Goal: Information Seeking & Learning: Check status

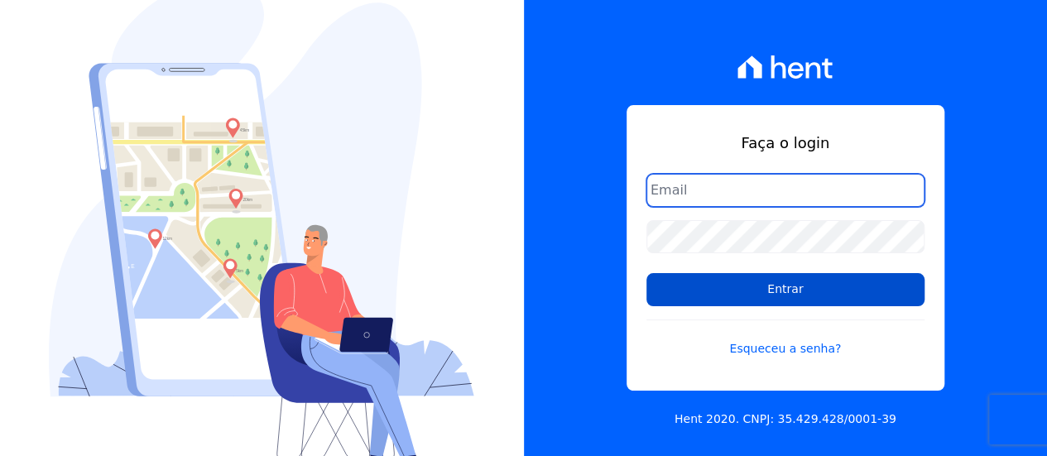
type input "contato@condominioalexandria.com.br"
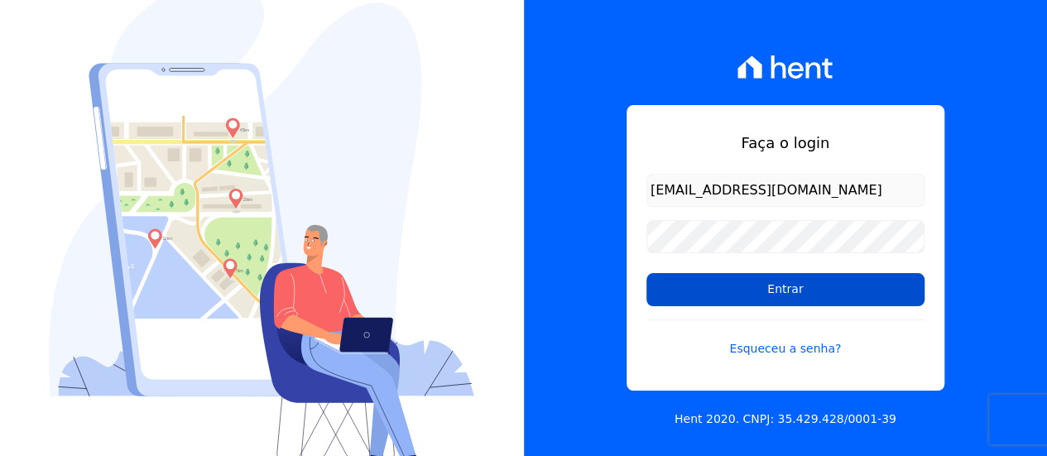
click at [770, 287] on input "Entrar" at bounding box center [786, 289] width 278 height 33
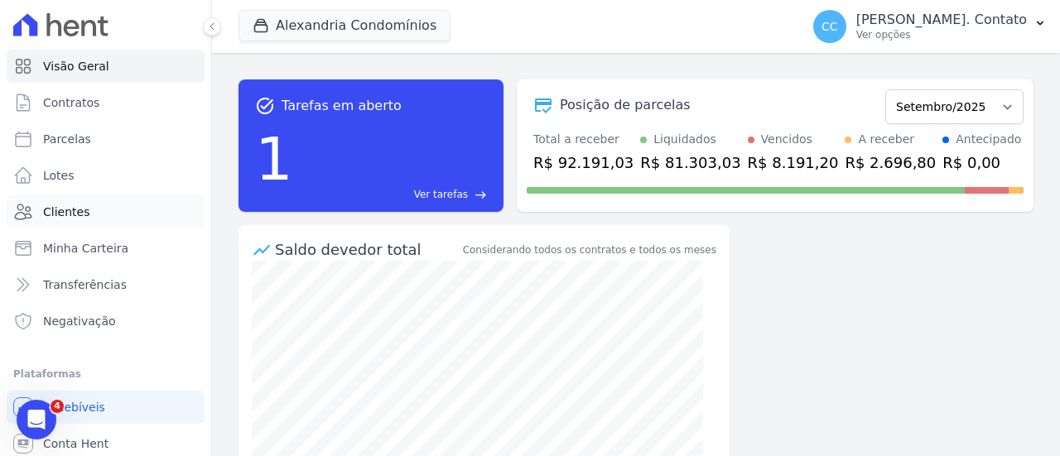
click at [71, 208] on span "Clientes" at bounding box center [66, 212] width 46 height 17
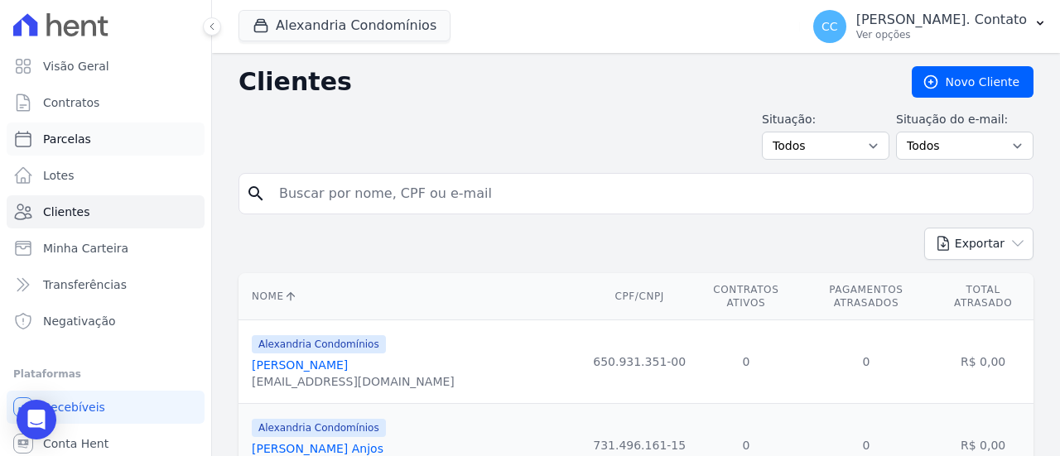
click at [88, 140] on link "Parcelas" at bounding box center [106, 139] width 198 height 33
select select
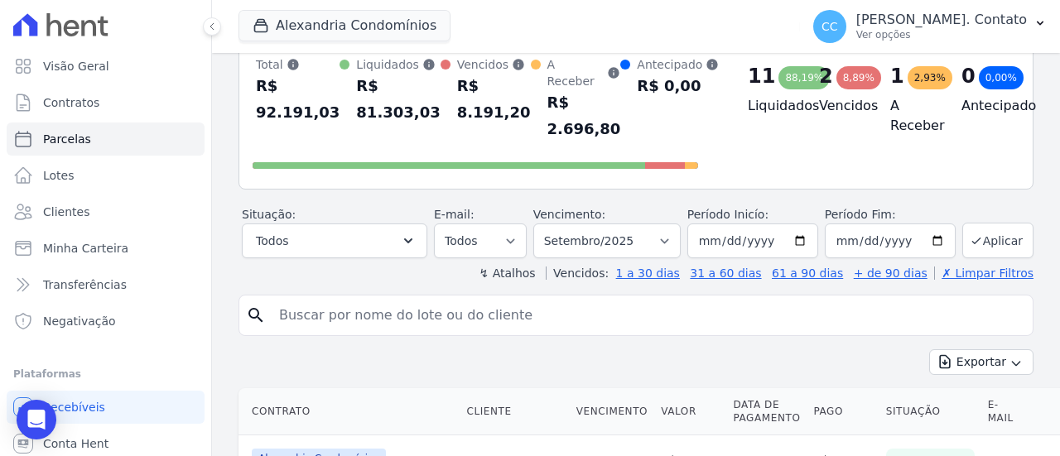
scroll to position [83, 0]
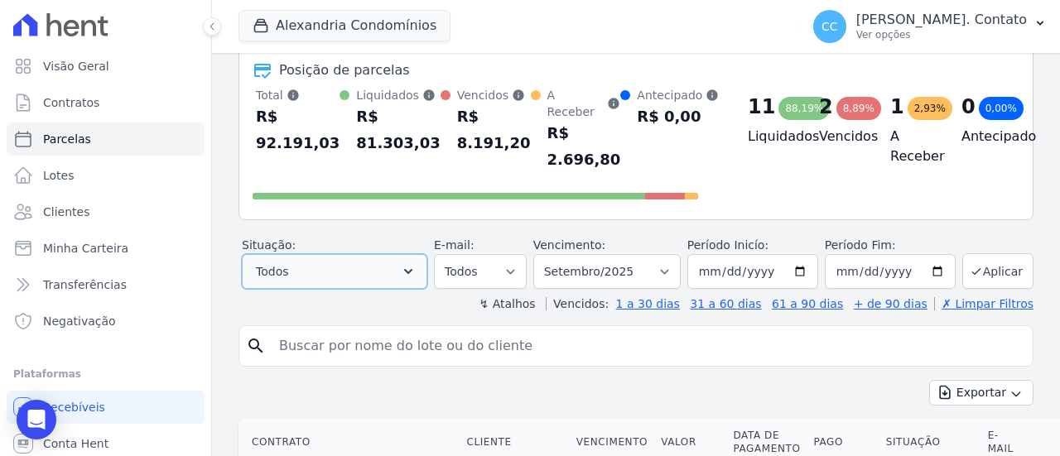
click at [351, 254] on button "Todos" at bounding box center [334, 271] width 185 height 35
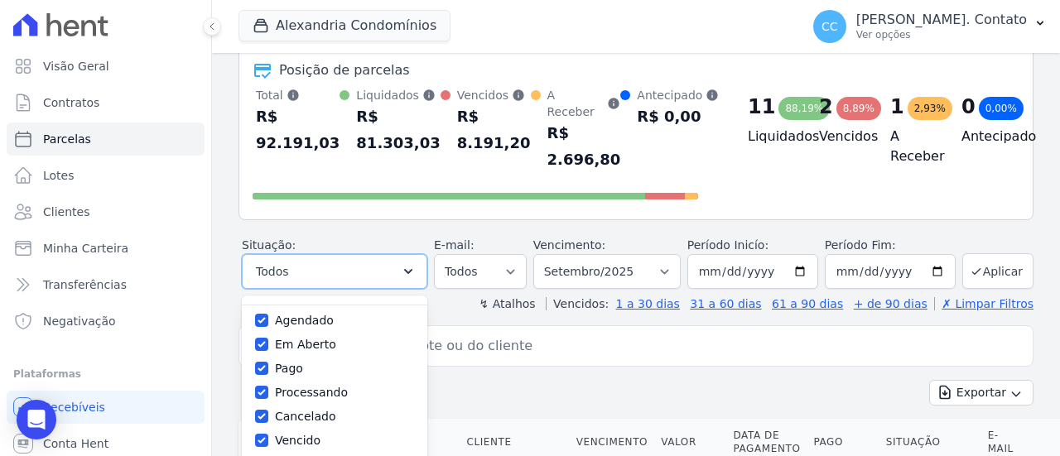
scroll to position [0, 0]
click at [348, 307] on label "Selecionar todos" at bounding box center [323, 313] width 97 height 13
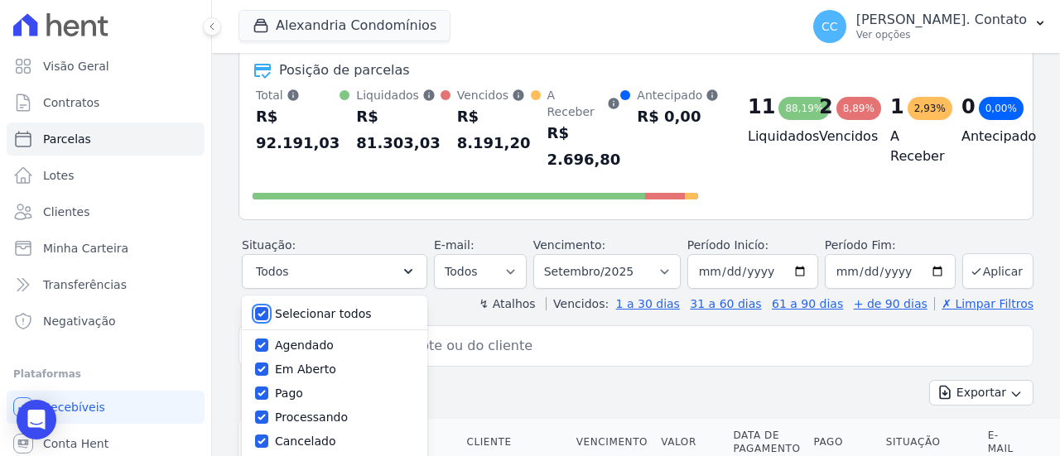
click at [268, 307] on input "Selecionar todos" at bounding box center [261, 313] width 13 height 13
checkbox input "false"
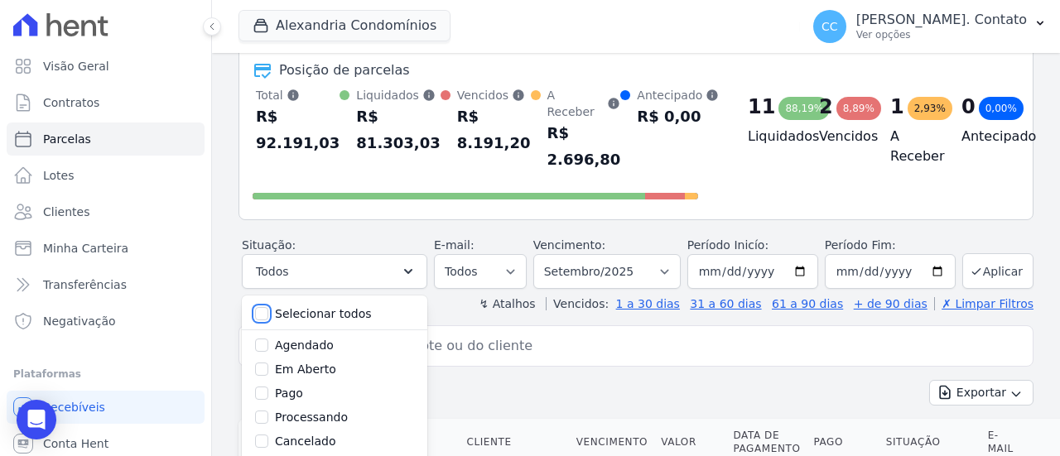
checkbox input "false"
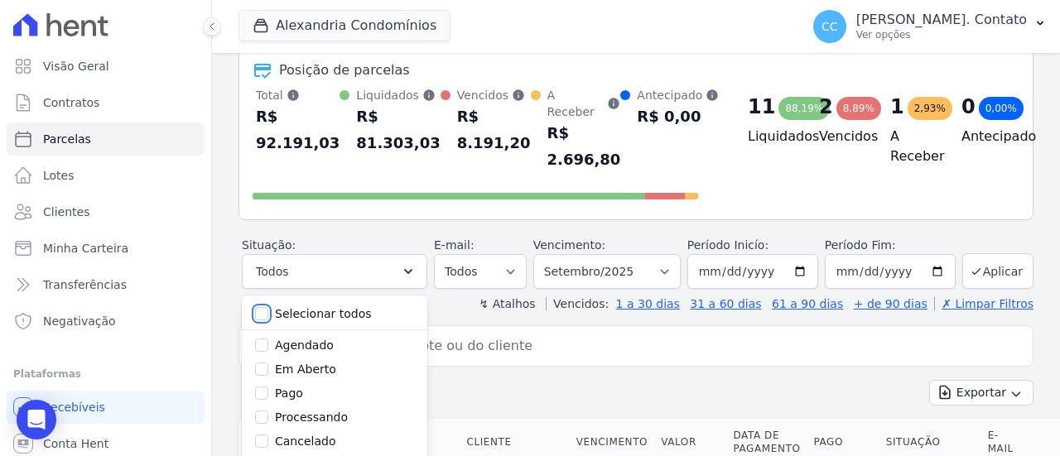
checkbox input "false"
click at [333, 363] on label "Em Aberto" at bounding box center [305, 369] width 61 height 13
click at [268, 363] on input "Em Aberto" at bounding box center [261, 369] width 13 height 13
checkbox input "true"
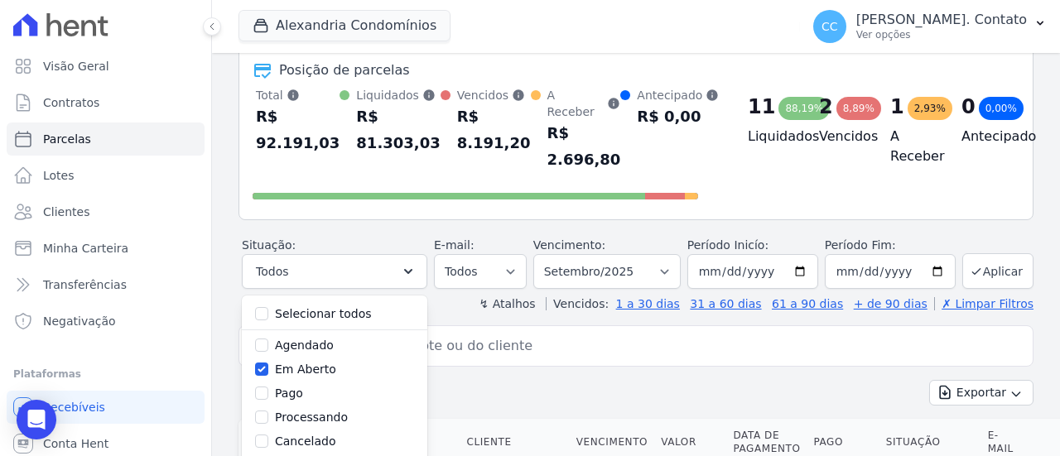
click at [576, 380] on div "Exportar Exportar PDF Exportar CSV" at bounding box center [635, 399] width 795 height 39
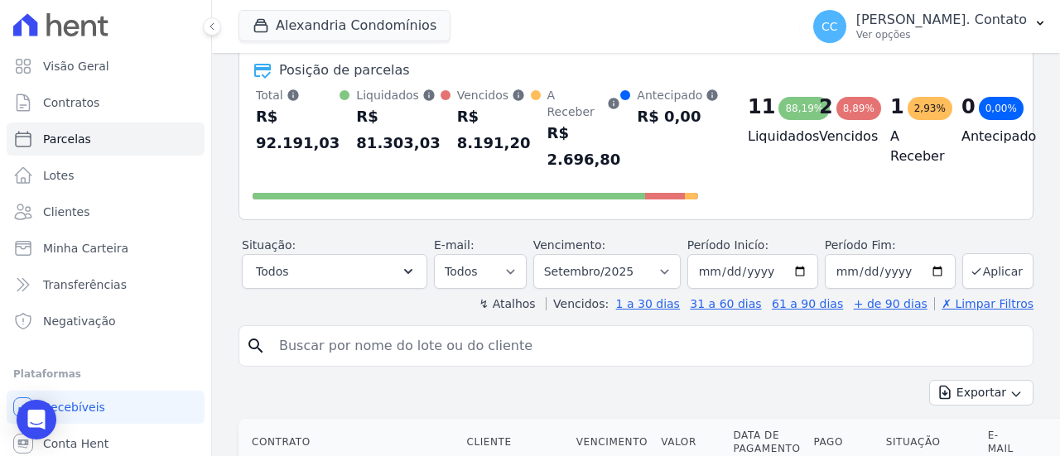
click at [508, 330] on input "search" at bounding box center [647, 346] width 757 height 33
type input "ANDRE"
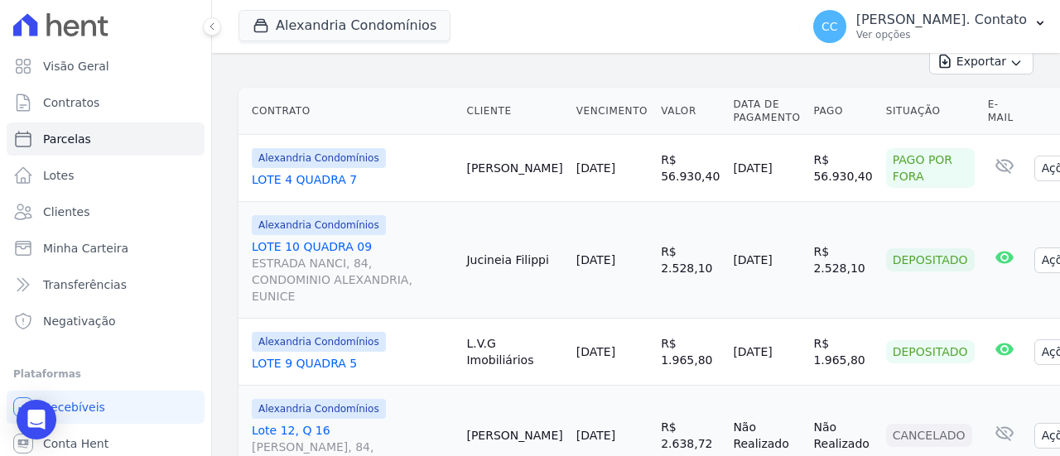
scroll to position [83, 0]
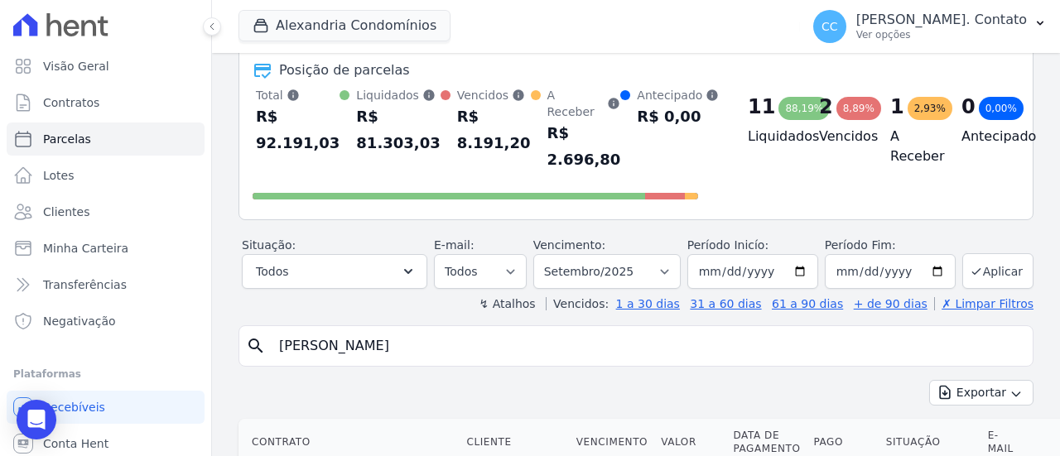
click at [258, 336] on icon "search" at bounding box center [256, 346] width 20 height 20
click at [761, 330] on input "ANDRE" at bounding box center [647, 346] width 757 height 33
select select
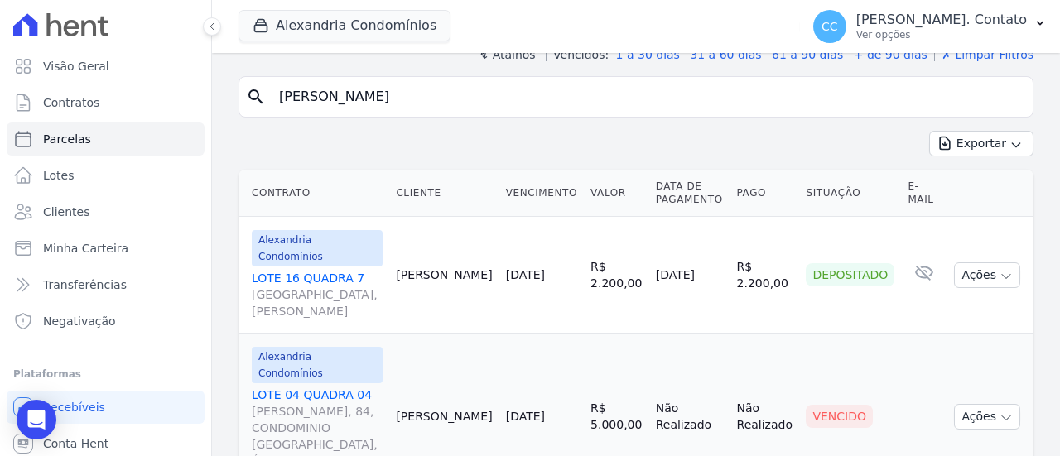
scroll to position [173, 0]
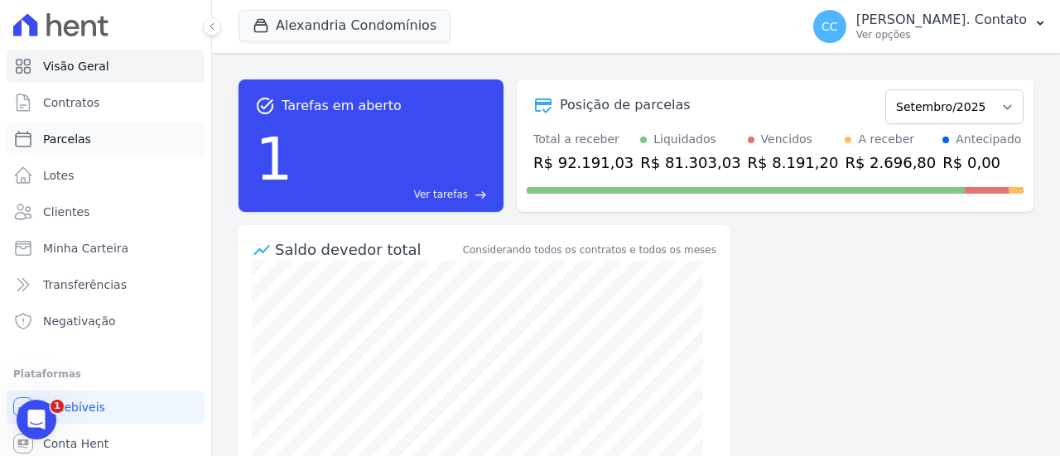
click at [66, 139] on span "Parcelas" at bounding box center [67, 139] width 48 height 17
select select
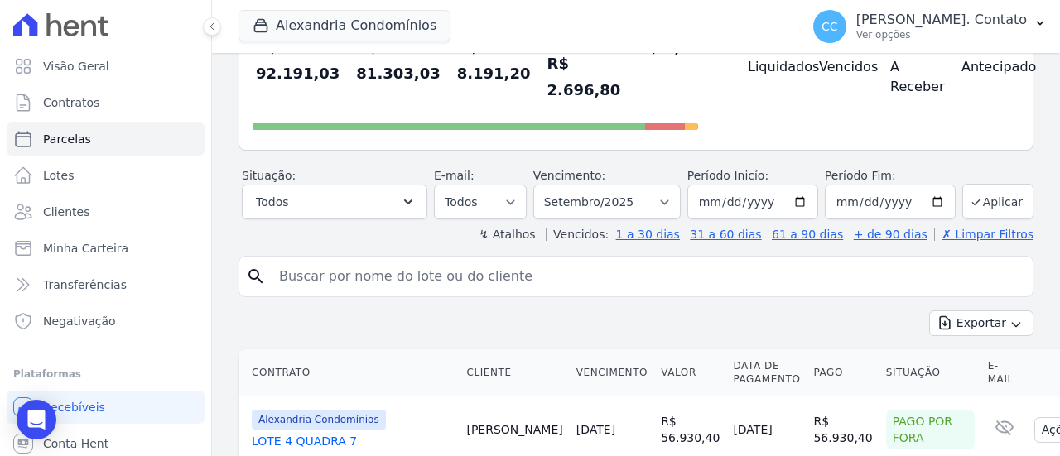
scroll to position [166, 0]
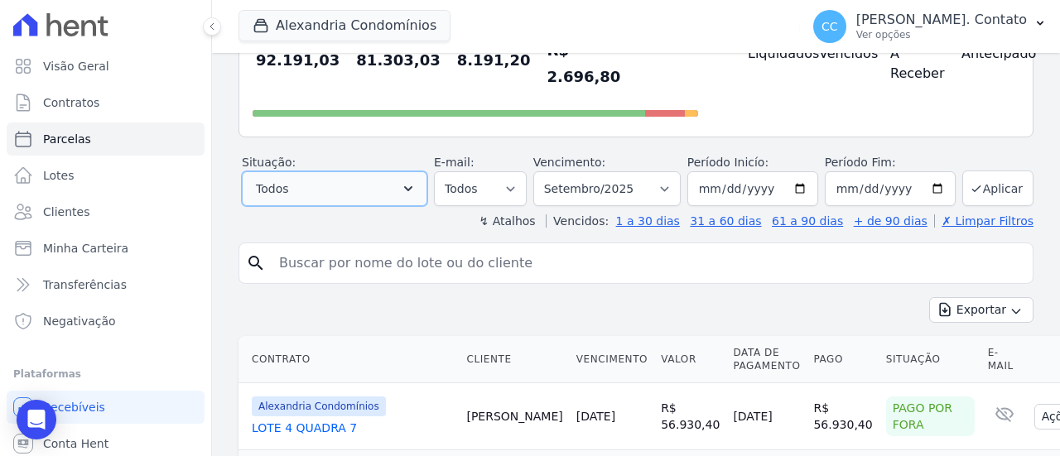
click at [380, 179] on button "Todos" at bounding box center [334, 188] width 185 height 35
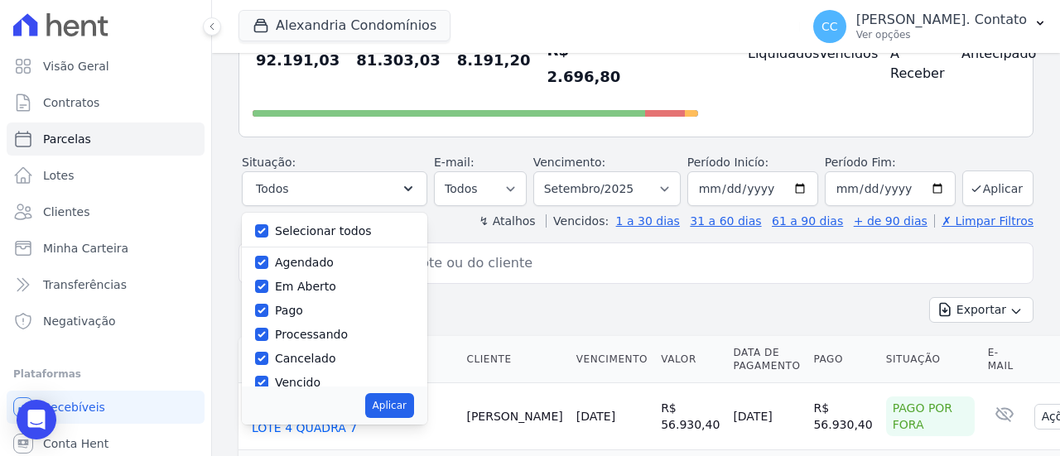
click at [354, 122] on header "Parcelas Todas de Setembro/2025 Posição de parcelas Total Soma das parcelas pag…" at bounding box center [635, 65] width 795 height 329
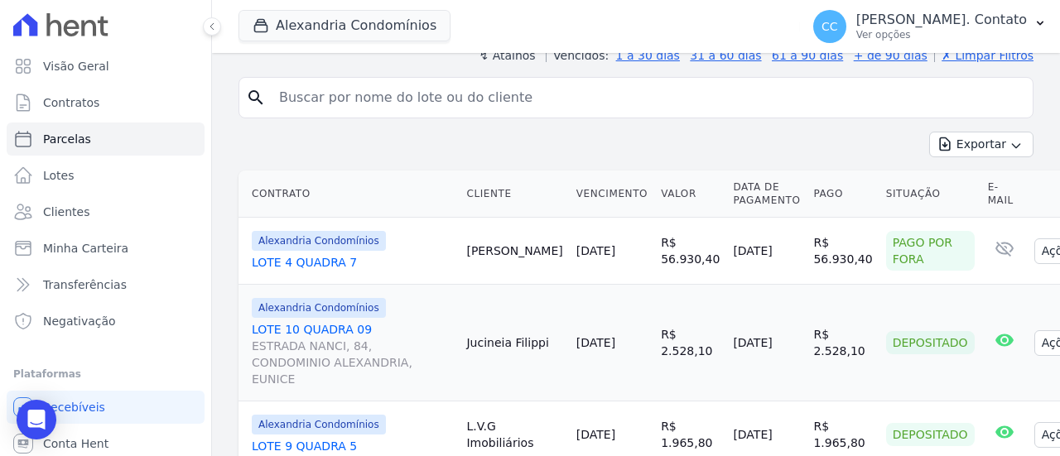
scroll to position [0, 0]
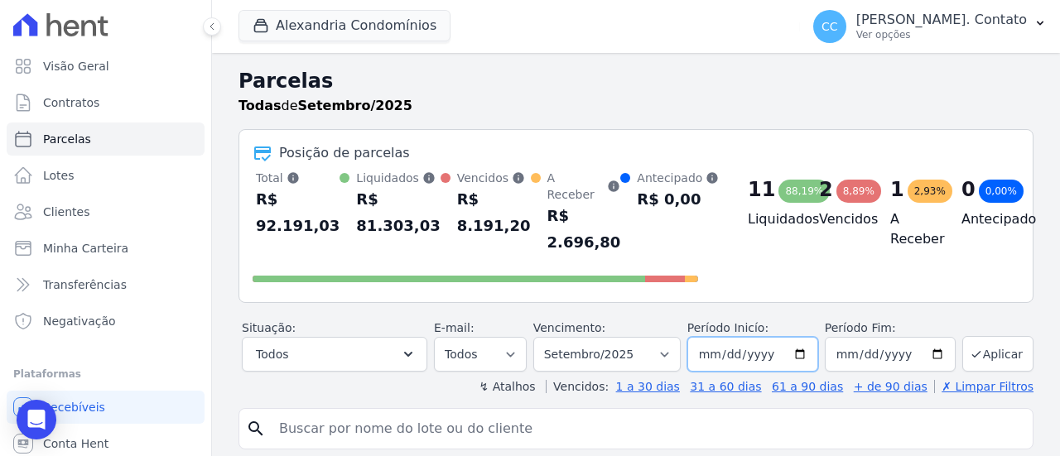
click at [738, 343] on input "[DATE]" at bounding box center [752, 354] width 131 height 35
click at [993, 336] on button "Aplicar" at bounding box center [997, 354] width 71 height 36
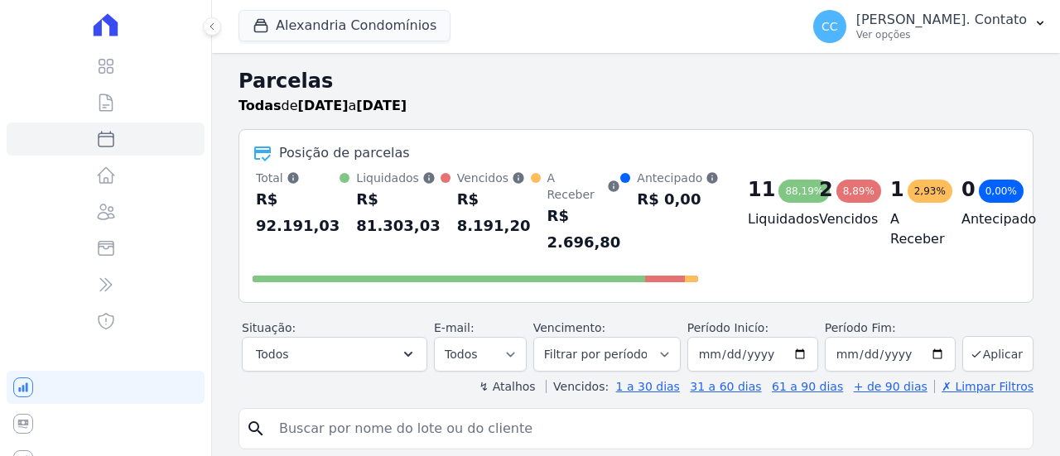
select select
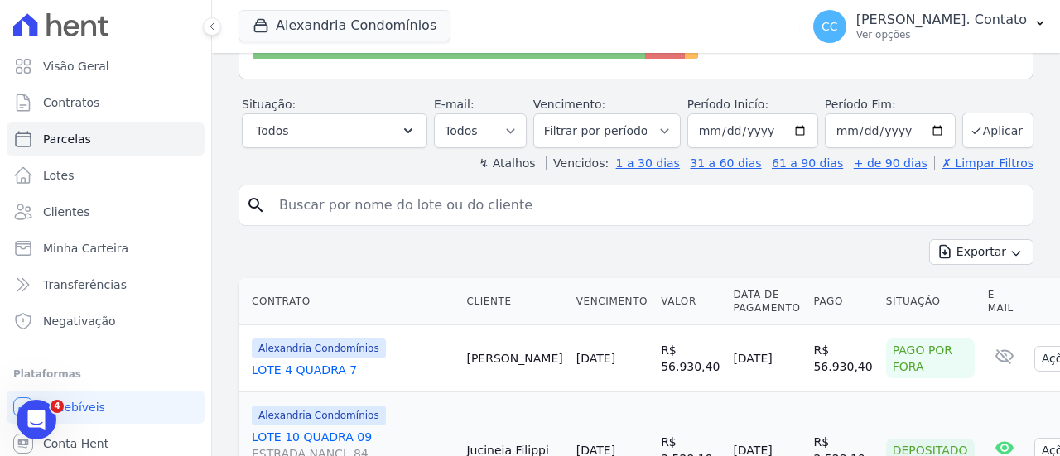
scroll to position [197, 0]
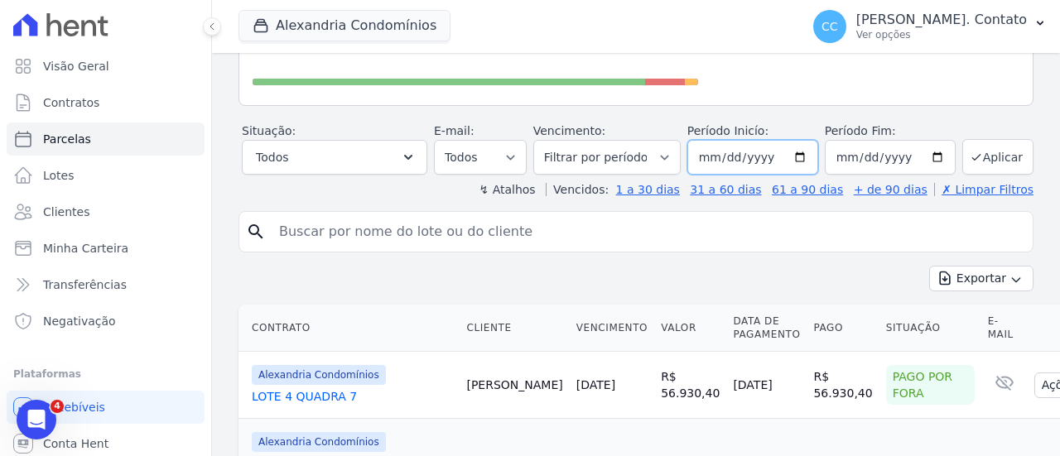
click at [802, 142] on input "[DATE]" at bounding box center [752, 157] width 131 height 35
type input "[DATE]"
click at [927, 140] on input "2025-09-30" at bounding box center [890, 157] width 131 height 35
type input "[DATE]"
click at [986, 139] on button "Aplicar" at bounding box center [997, 157] width 71 height 36
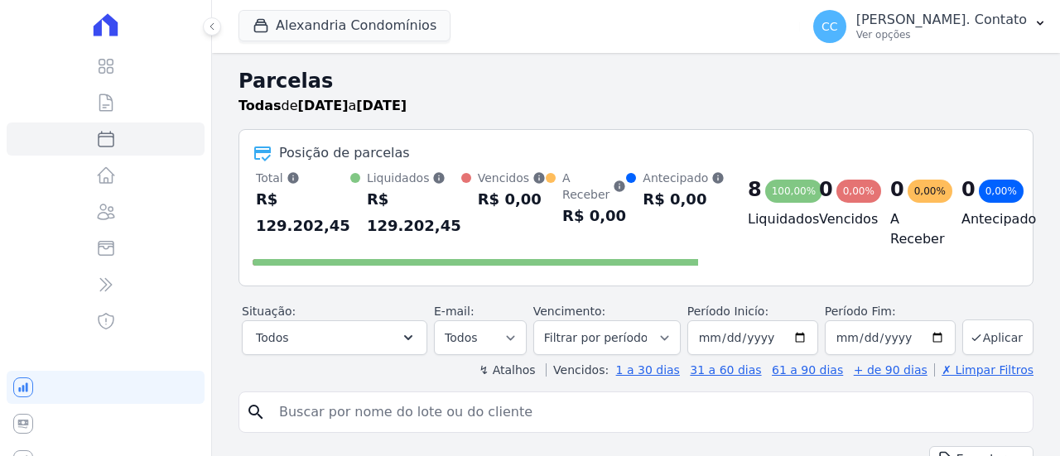
select select
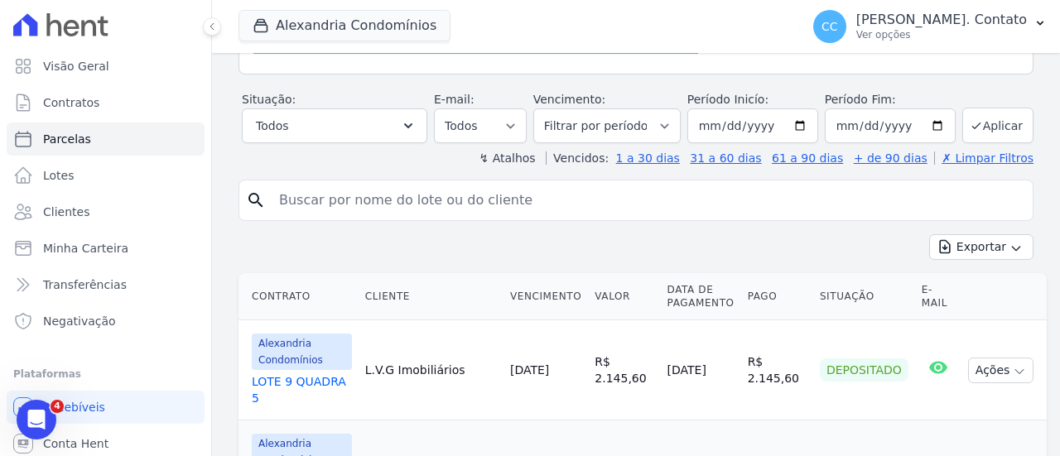
scroll to position [166, 0]
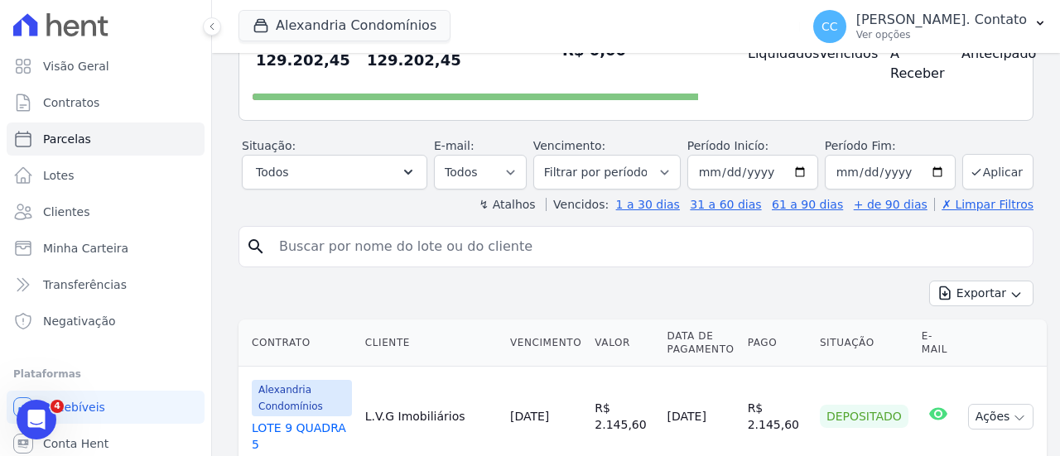
click at [545, 235] on input "search" at bounding box center [647, 246] width 757 height 33
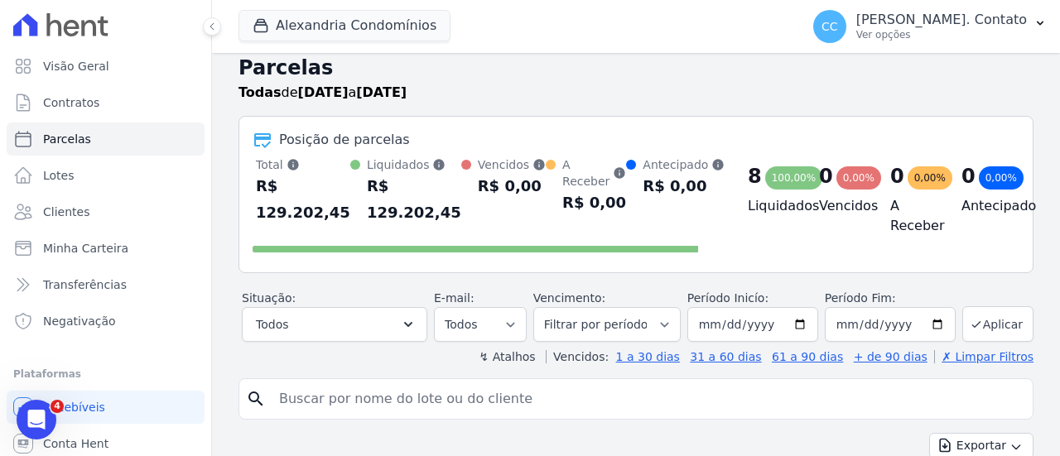
scroll to position [0, 0]
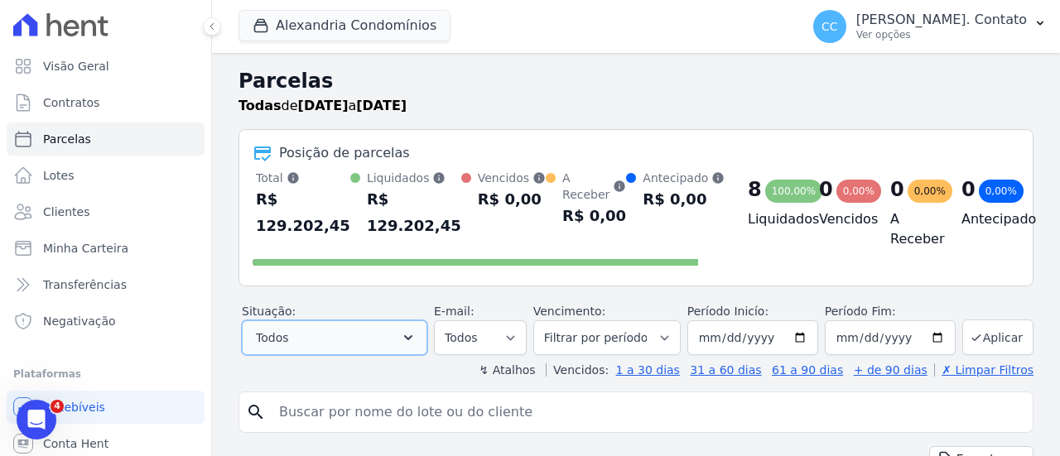
click at [385, 342] on button "Todos" at bounding box center [334, 337] width 185 height 35
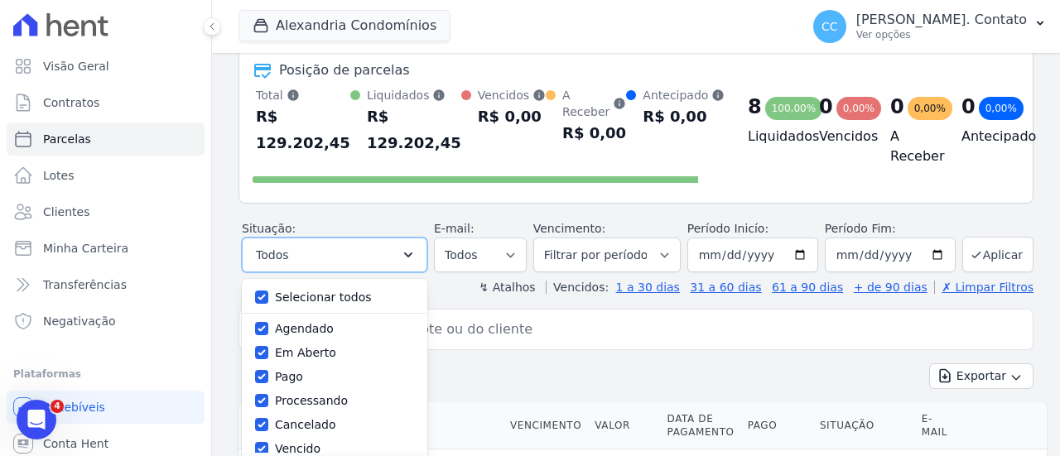
scroll to position [83, 0]
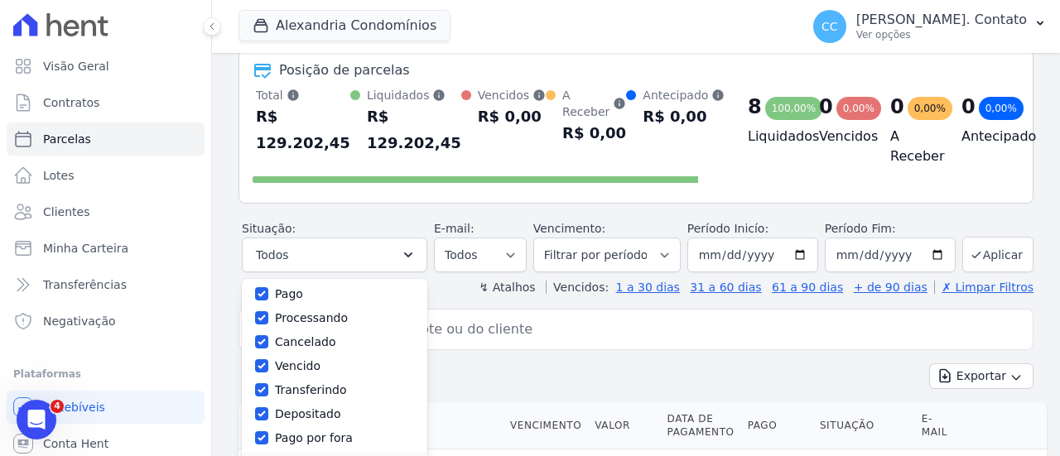
click at [311, 364] on label "Vencido" at bounding box center [298, 365] width 46 height 13
click at [268, 364] on input "Vencido" at bounding box center [261, 365] width 13 height 13
checkbox input "false"
click at [296, 361] on label "Vencido" at bounding box center [298, 365] width 46 height 13
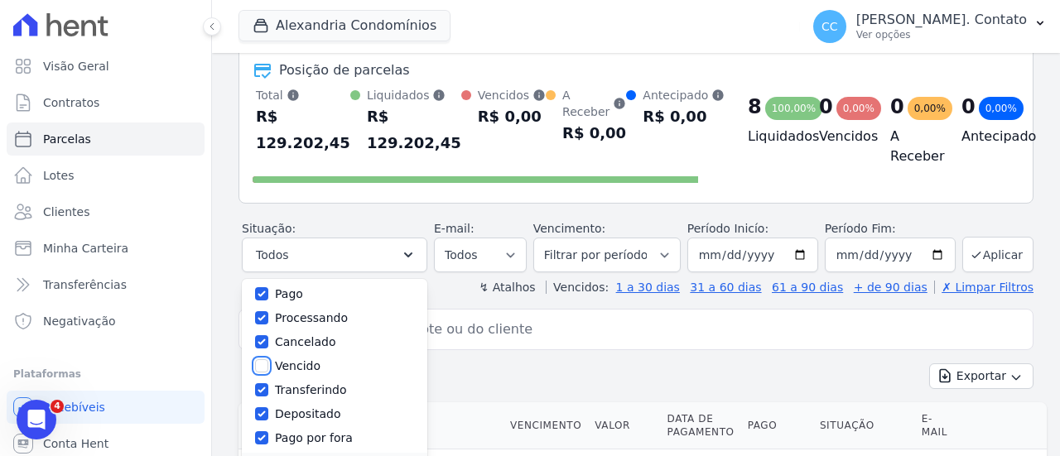
click at [268, 361] on input "Vencido" at bounding box center [261, 365] width 13 height 13
checkbox input "true"
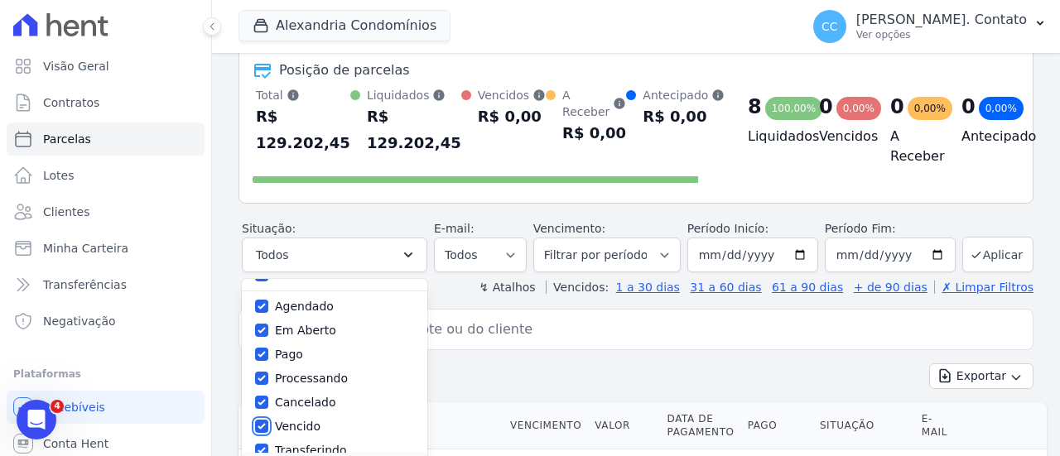
scroll to position [0, 0]
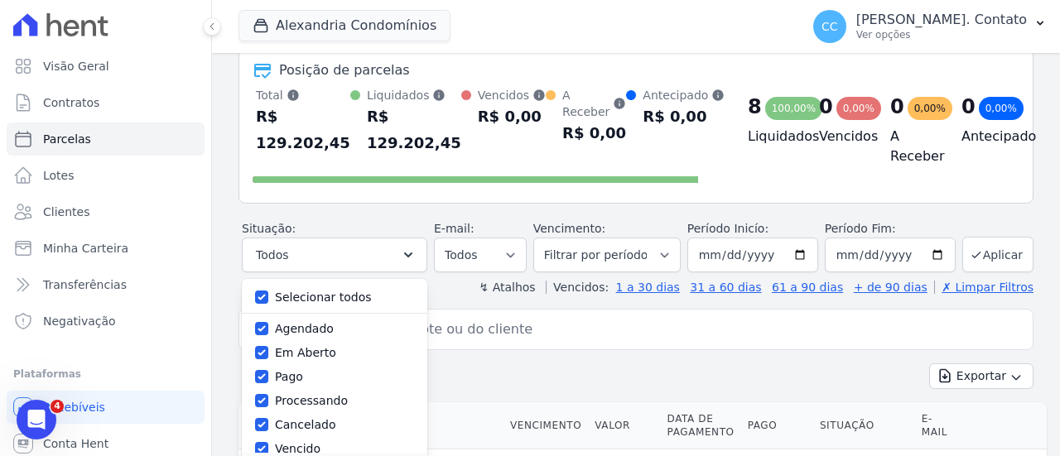
click at [308, 296] on label "Selecionar todos" at bounding box center [323, 297] width 97 height 13
click at [268, 296] on input "Selecionar todos" at bounding box center [261, 297] width 13 height 13
checkbox input "false"
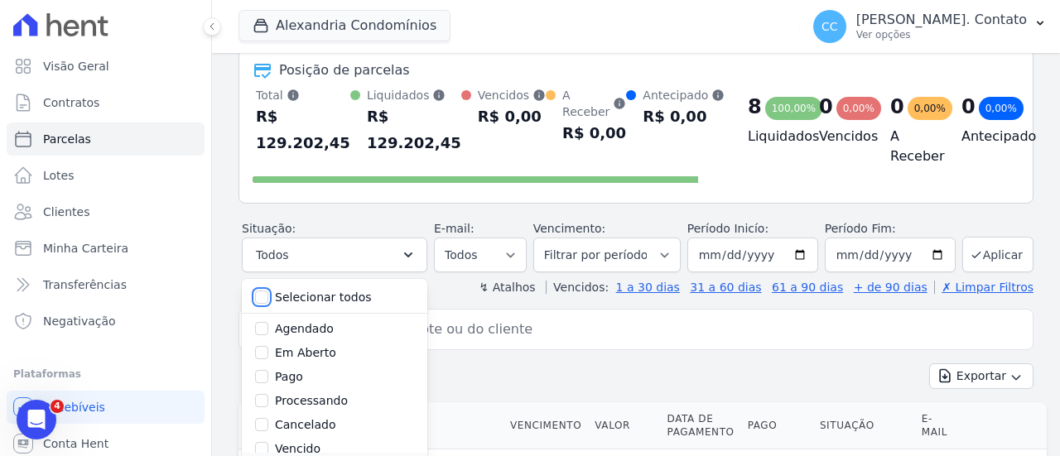
checkbox input "false"
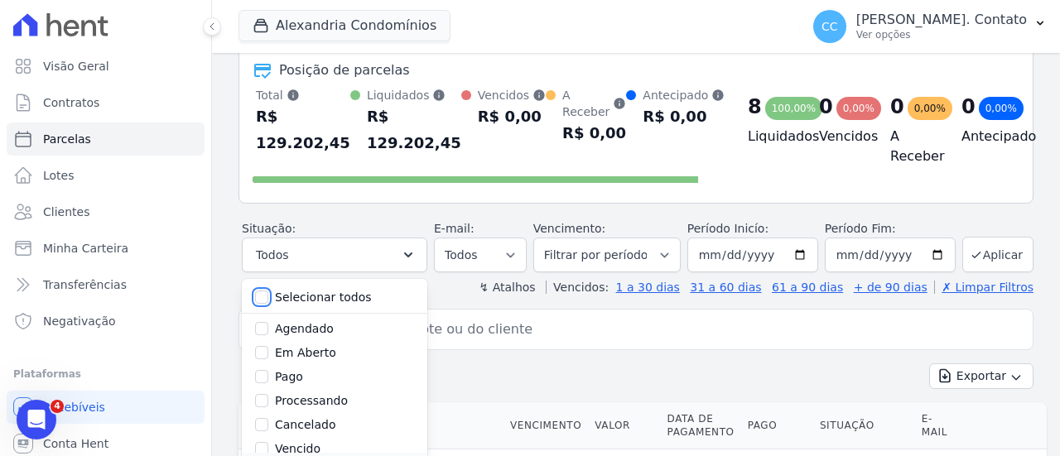
checkbox input "false"
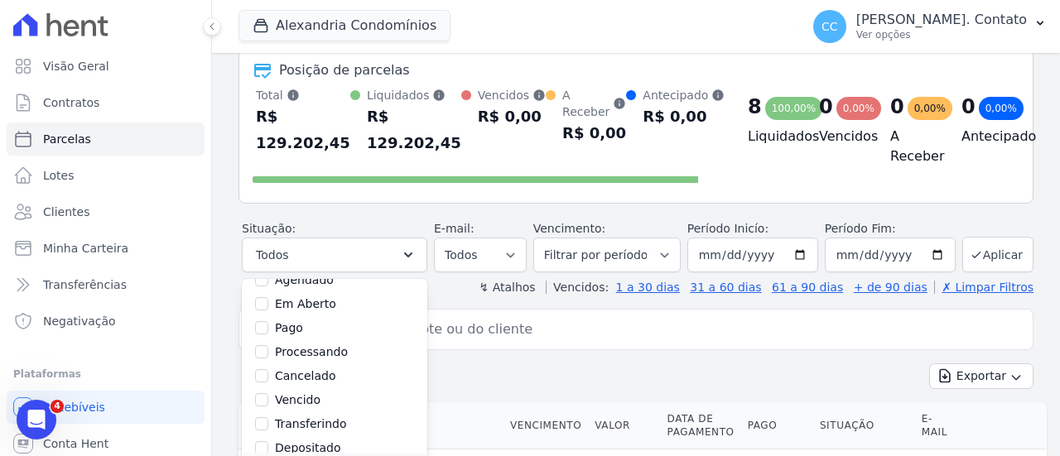
scroll to position [83, 0]
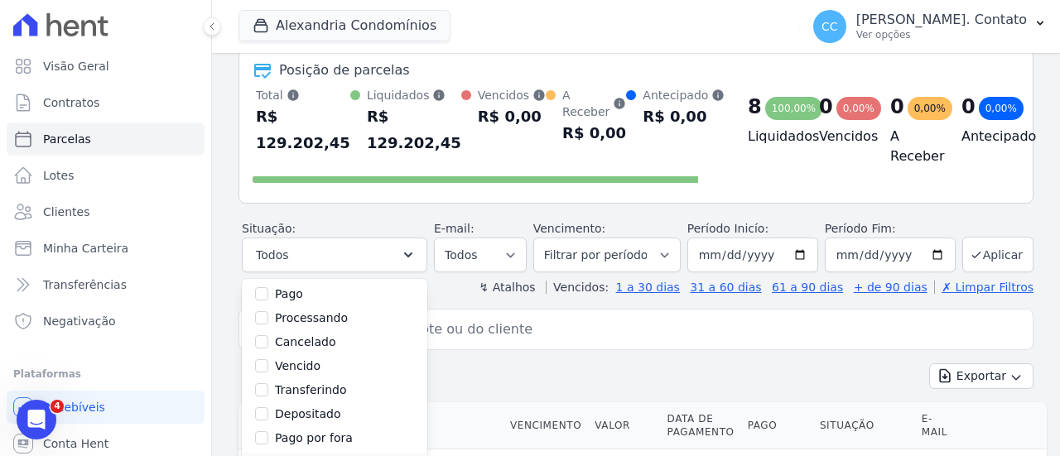
click at [311, 365] on label "Vencido" at bounding box center [298, 365] width 46 height 13
click at [268, 365] on input "Vencido" at bounding box center [261, 365] width 13 height 13
checkbox input "true"
click at [513, 251] on select "Todos Lido Não-lido" at bounding box center [480, 255] width 93 height 35
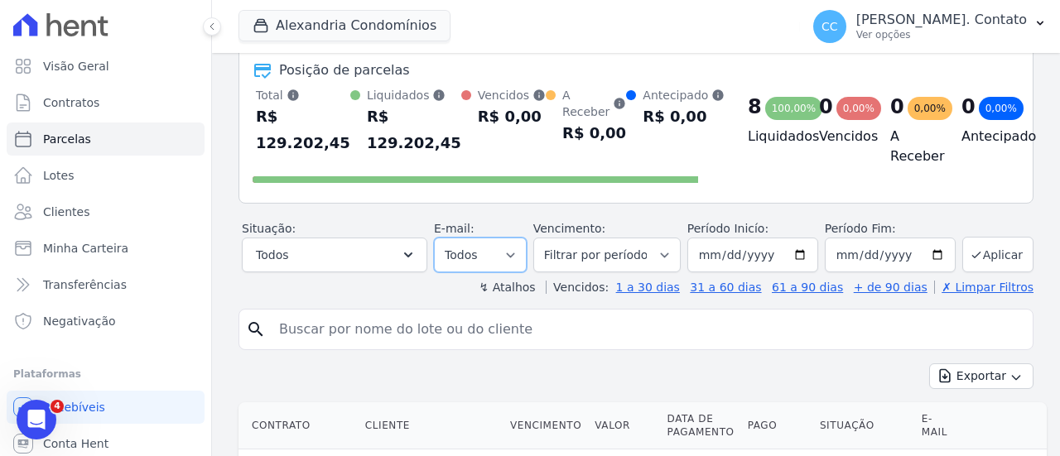
click at [513, 251] on select "Todos Lido Não-lido" at bounding box center [480, 255] width 93 height 35
click at [714, 258] on input "2025-08-01" at bounding box center [752, 255] width 131 height 35
type input "2025-08-01"
type input "[DATE]"
type input "2025-08-23"
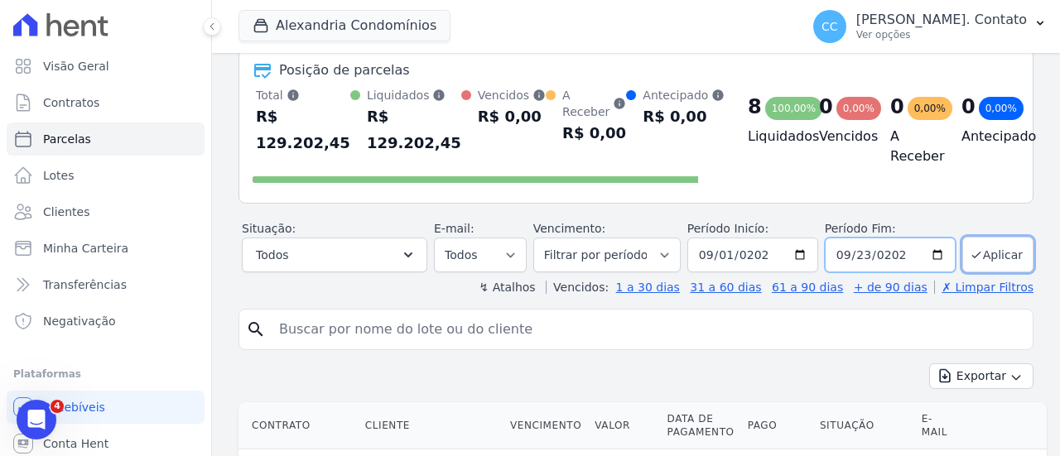
type input "[DATE]"
click at [970, 251] on icon "submit" at bounding box center [976, 254] width 13 height 13
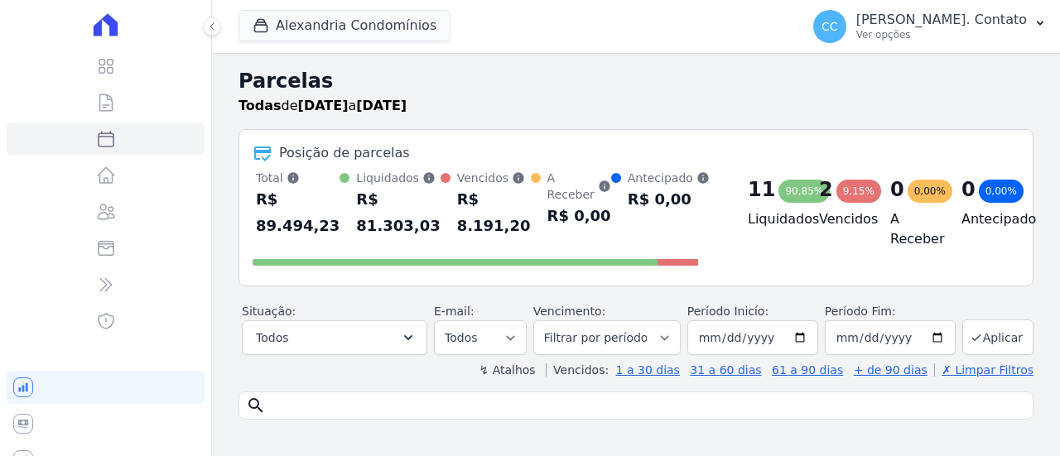
select select
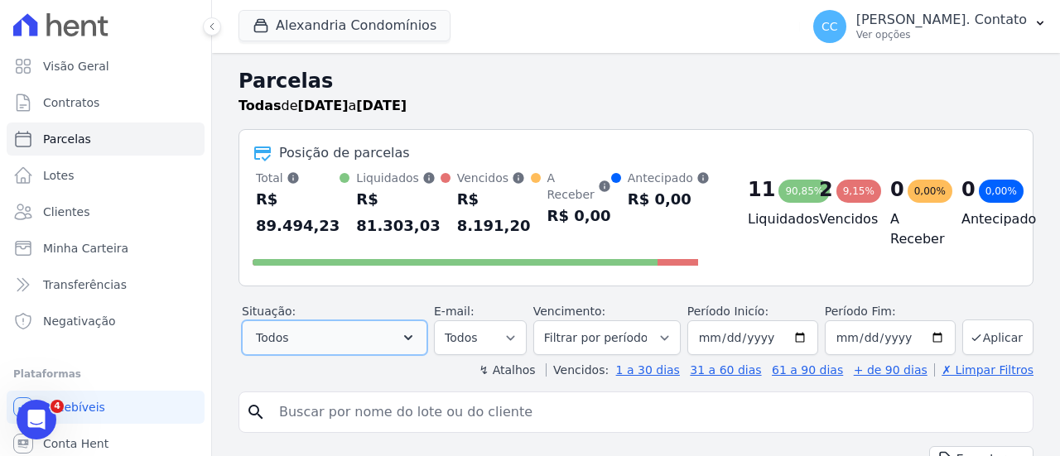
click at [351, 344] on button "Todos" at bounding box center [334, 337] width 185 height 35
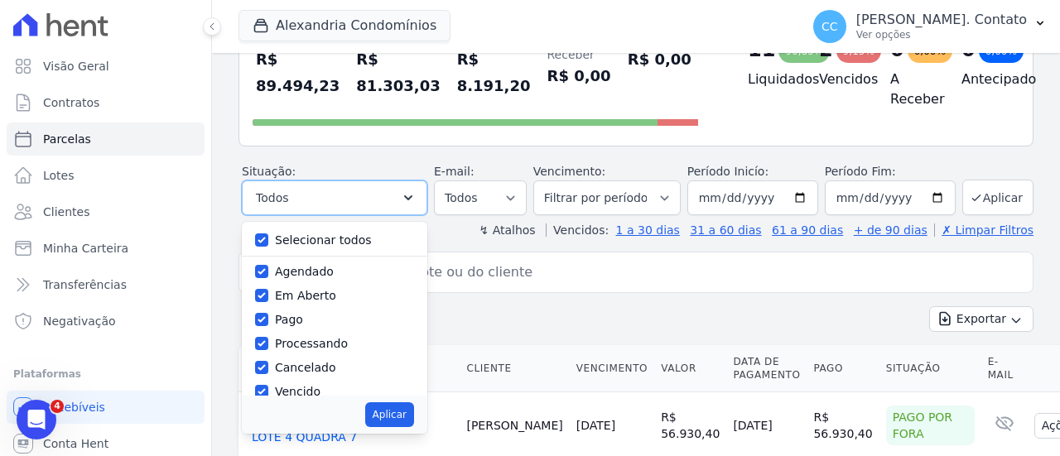
scroll to position [166, 0]
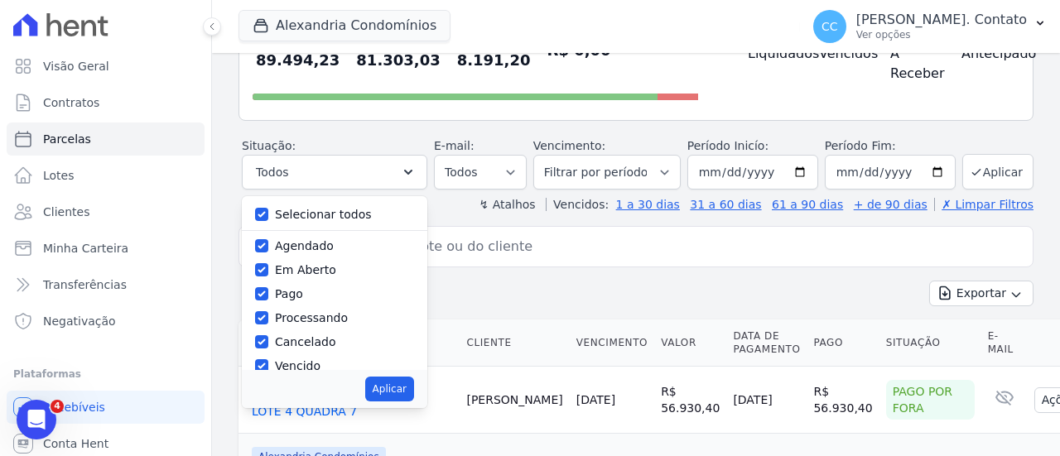
click at [309, 219] on label "Selecionar todos" at bounding box center [323, 214] width 97 height 13
click at [268, 219] on input "Selecionar todos" at bounding box center [261, 214] width 13 height 13
checkbox input "false"
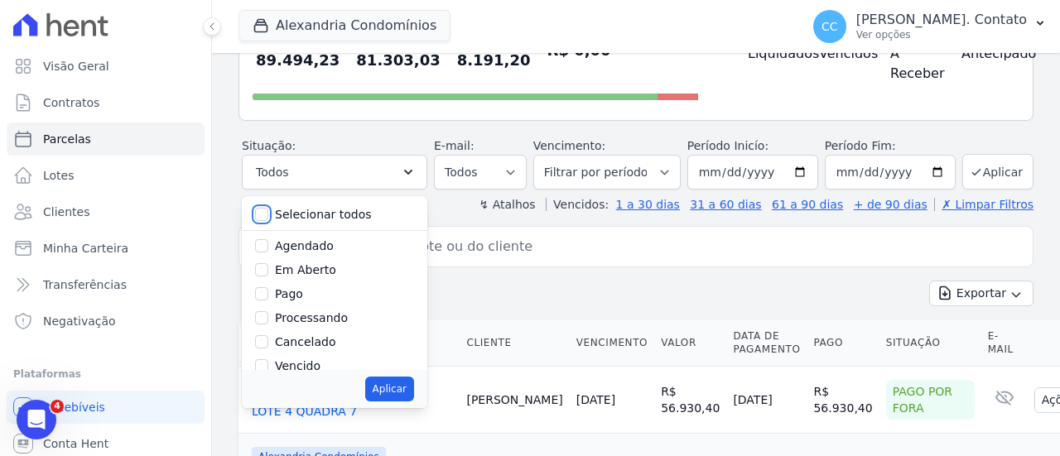
checkbox input "false"
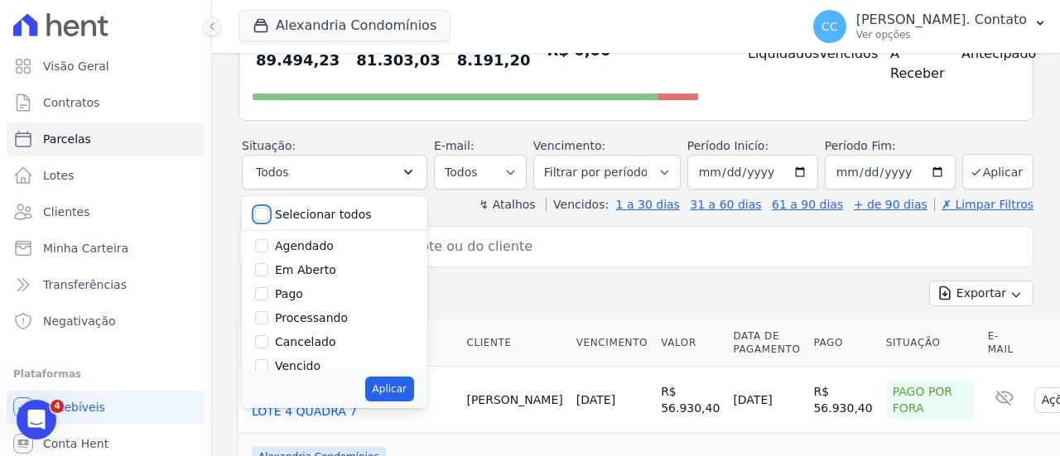
checkbox input "false"
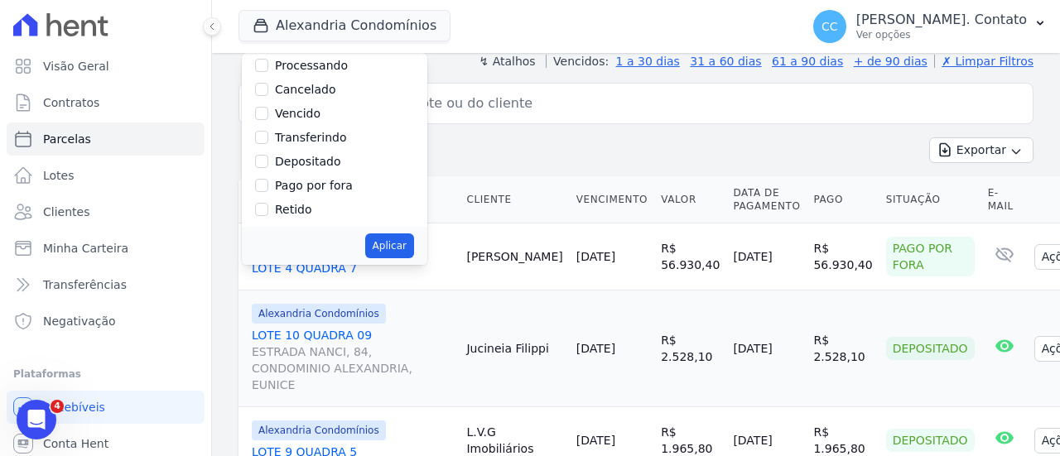
scroll to position [331, 0]
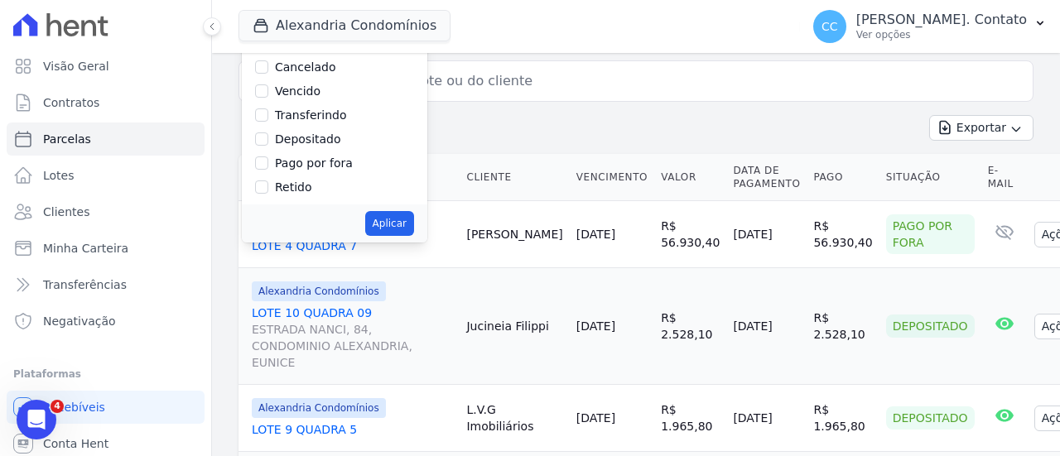
click at [305, 186] on label "Retido" at bounding box center [293, 187] width 37 height 13
click at [268, 186] on input "Retido" at bounding box center [261, 187] width 13 height 13
checkbox input "true"
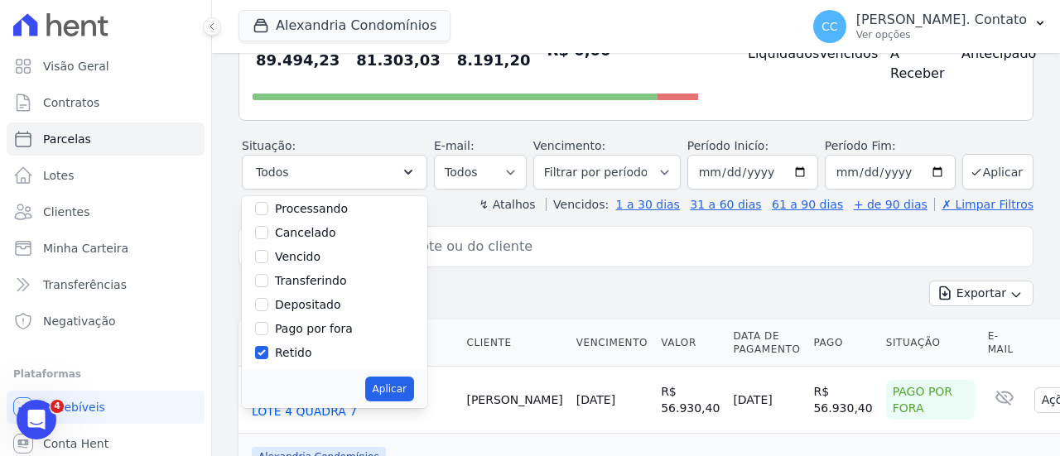
click at [566, 117] on div "Posição de parcelas Total Soma das parcelas pagas, vencidas, em aberto e agenda…" at bounding box center [635, 42] width 795 height 157
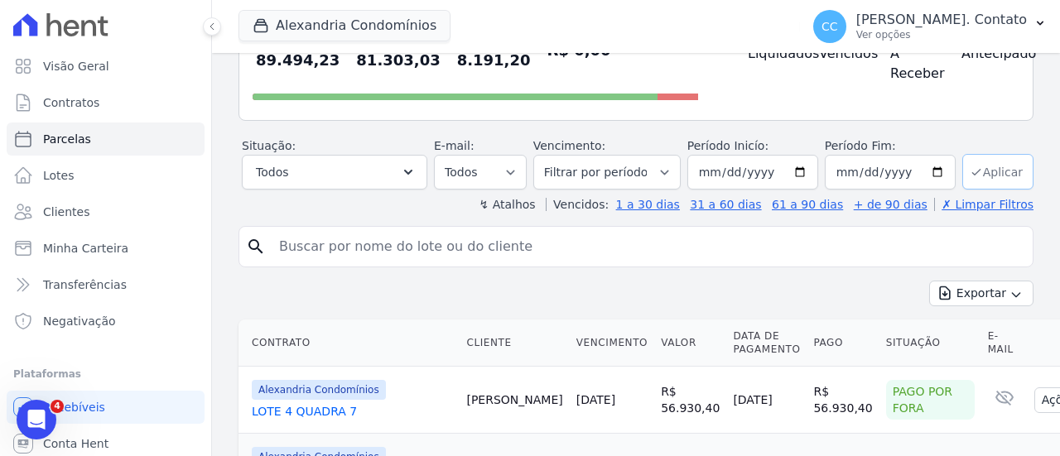
click at [990, 167] on button "Aplicar" at bounding box center [997, 172] width 71 height 36
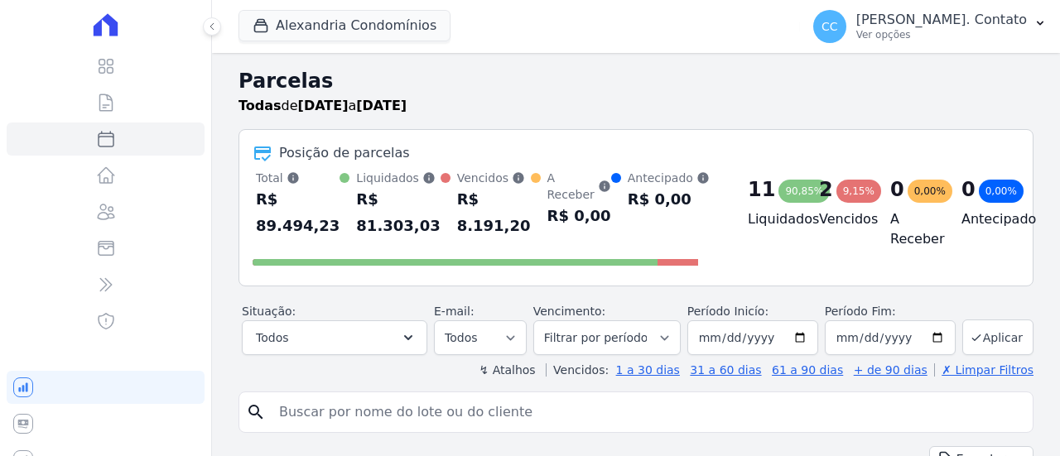
select select
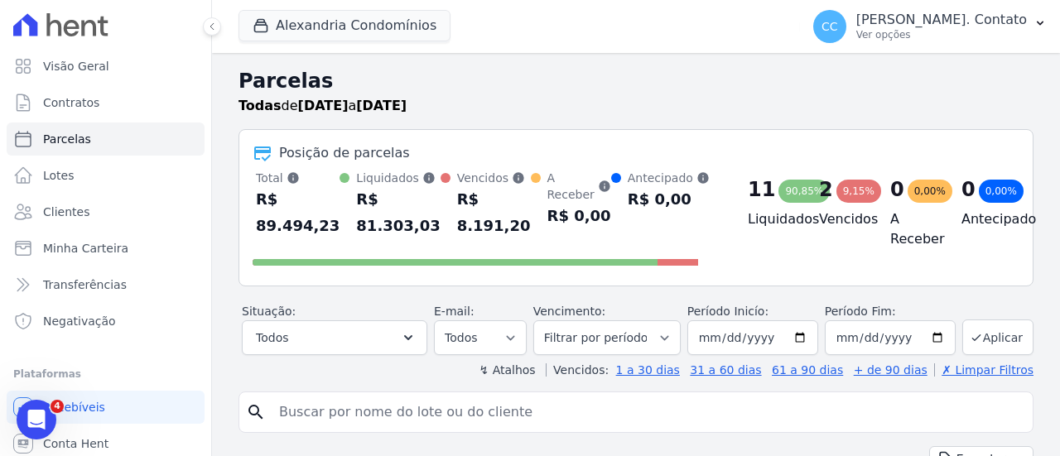
click at [845, 195] on div "9,15%" at bounding box center [858, 191] width 45 height 23
click at [66, 140] on span "Parcelas" at bounding box center [67, 139] width 48 height 17
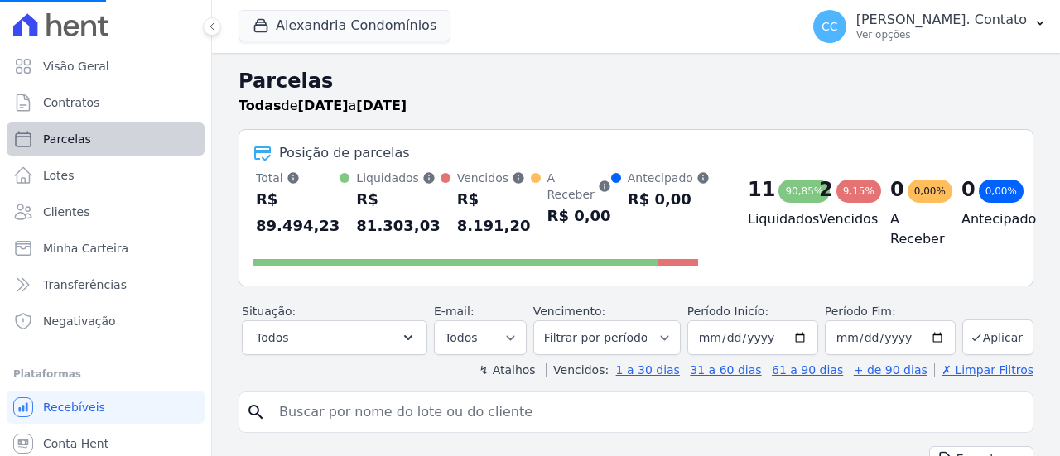
select select
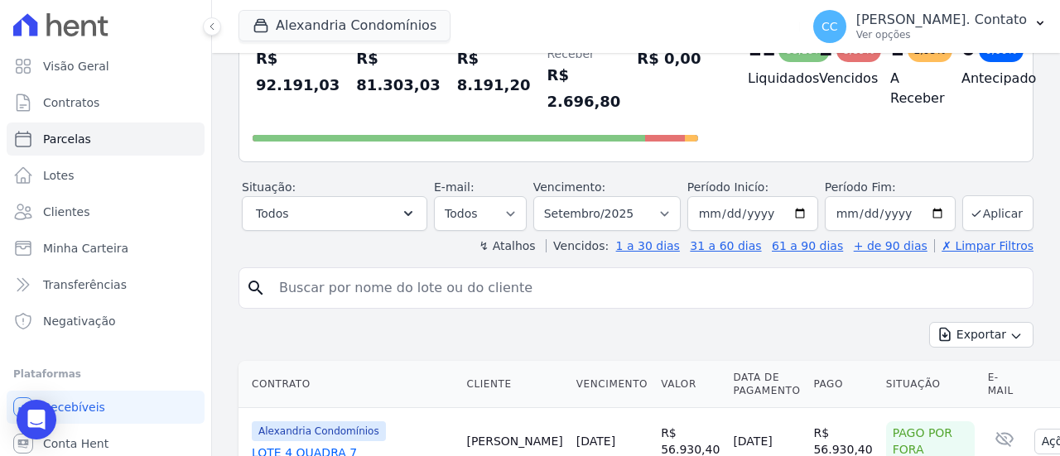
scroll to position [166, 0]
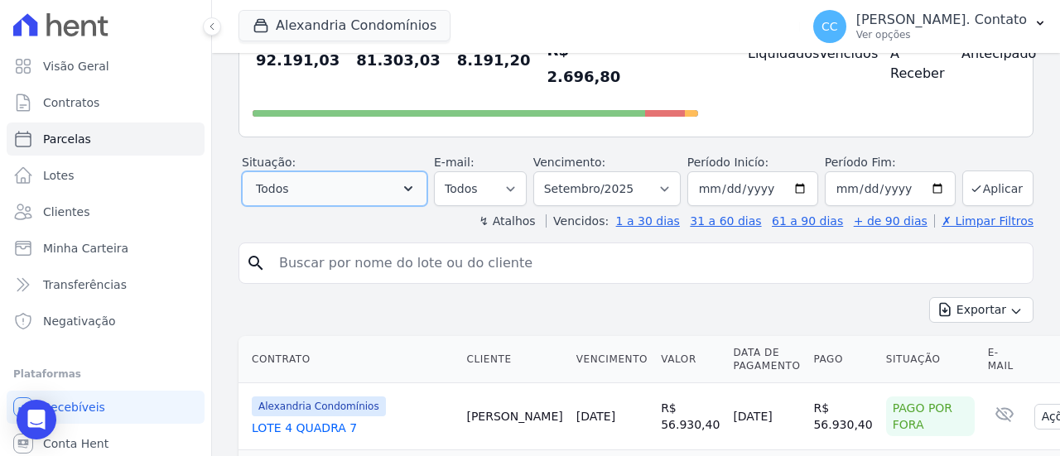
click at [397, 173] on button "Todos" at bounding box center [334, 188] width 185 height 35
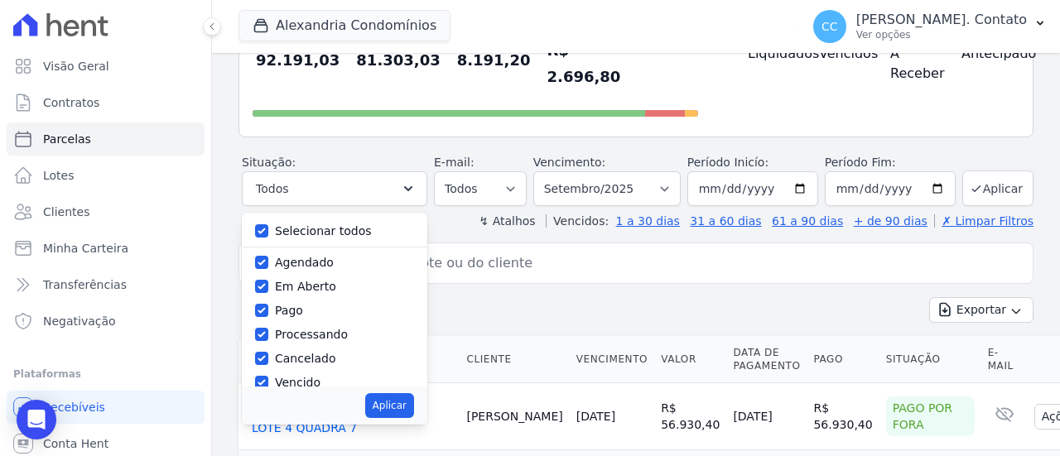
click at [362, 224] on label "Selecionar todos" at bounding box center [323, 230] width 97 height 13
click at [268, 224] on input "Selecionar todos" at bounding box center [261, 230] width 13 height 13
checkbox input "false"
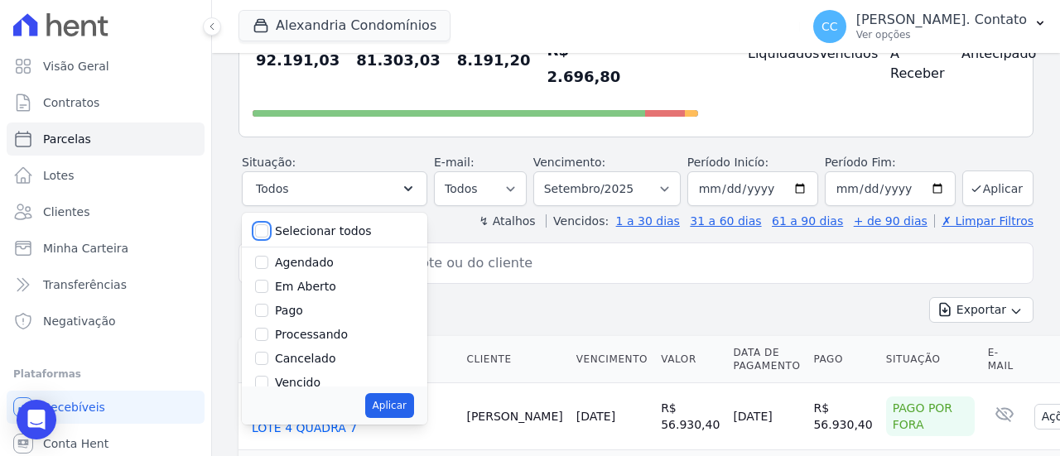
checkbox input "false"
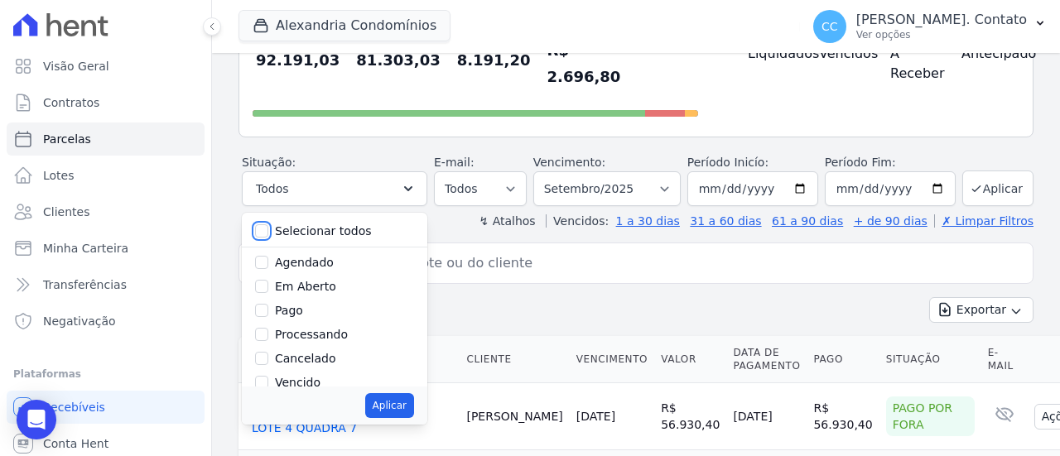
checkbox input "false"
click at [310, 368] on div "Selecionar todos Agendado Em Aberto Pago Processando Cancelado Vencido Transfer…" at bounding box center [334, 319] width 185 height 212
click at [310, 376] on label "Vencido" at bounding box center [298, 382] width 46 height 13
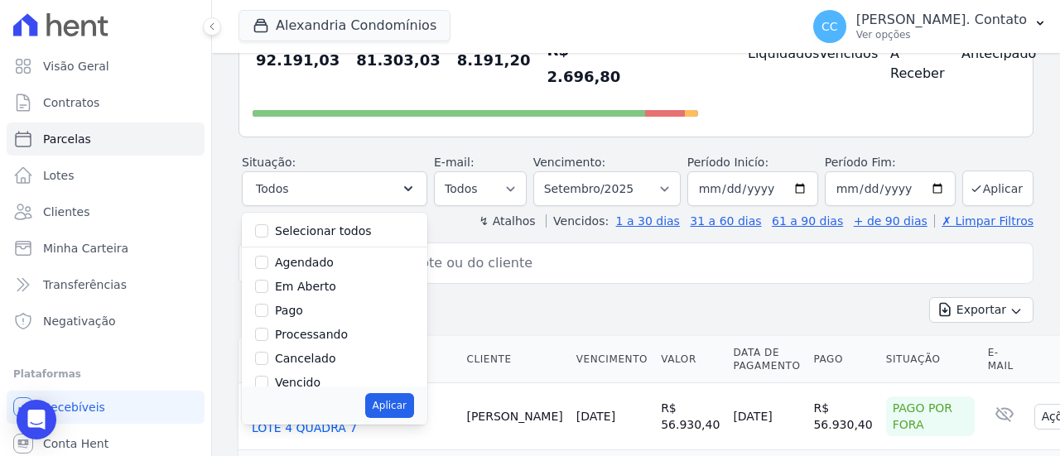
click at [268, 376] on input "Vencido" at bounding box center [261, 382] width 13 height 13
checkbox input "true"
click at [406, 393] on button "Aplicar" at bounding box center [389, 405] width 49 height 25
select select "overdue"
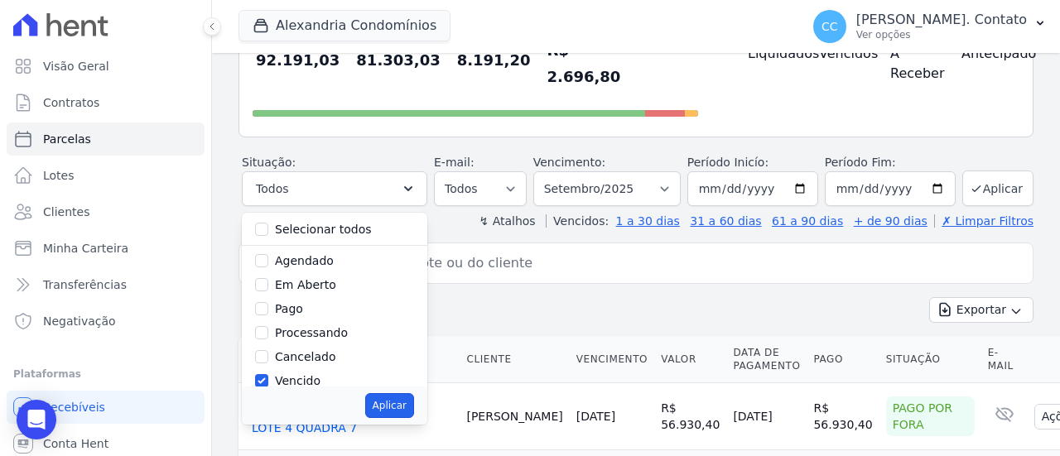
scroll to position [30, 0]
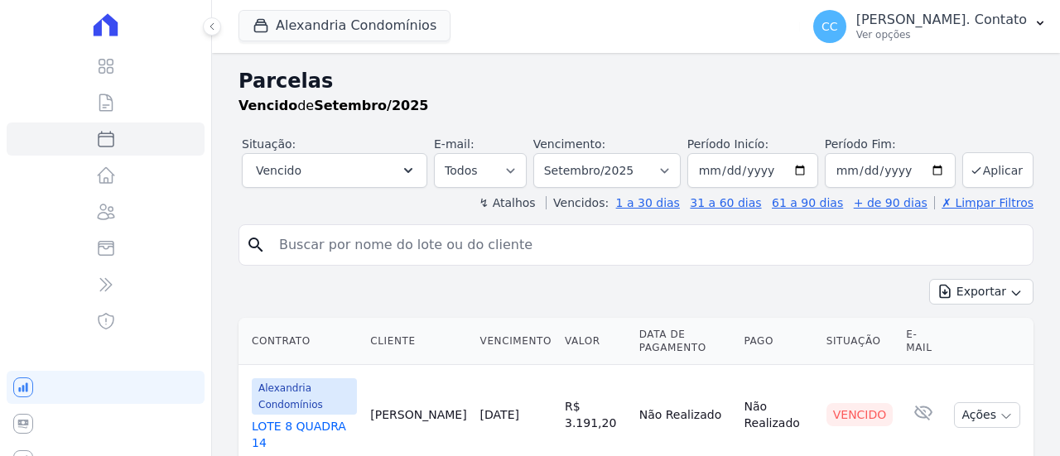
select select
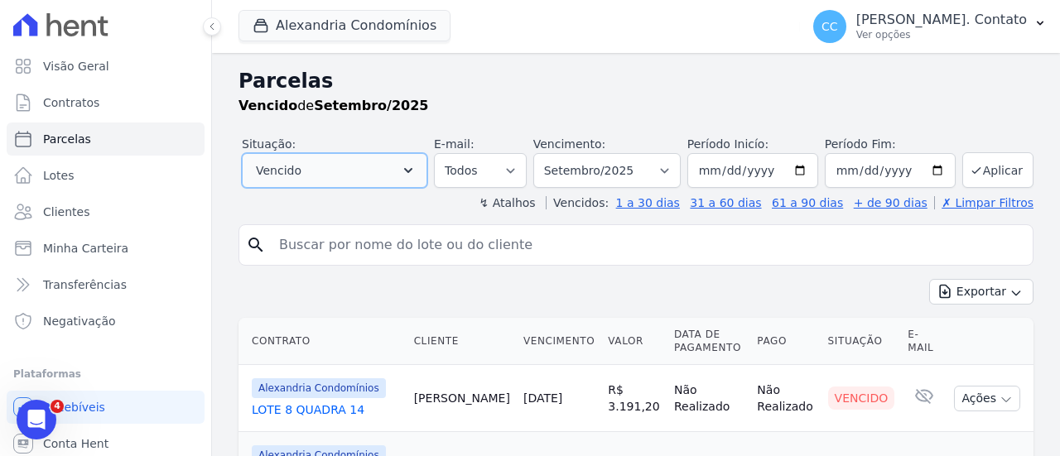
click at [412, 170] on icon "button" at bounding box center [408, 170] width 8 height 5
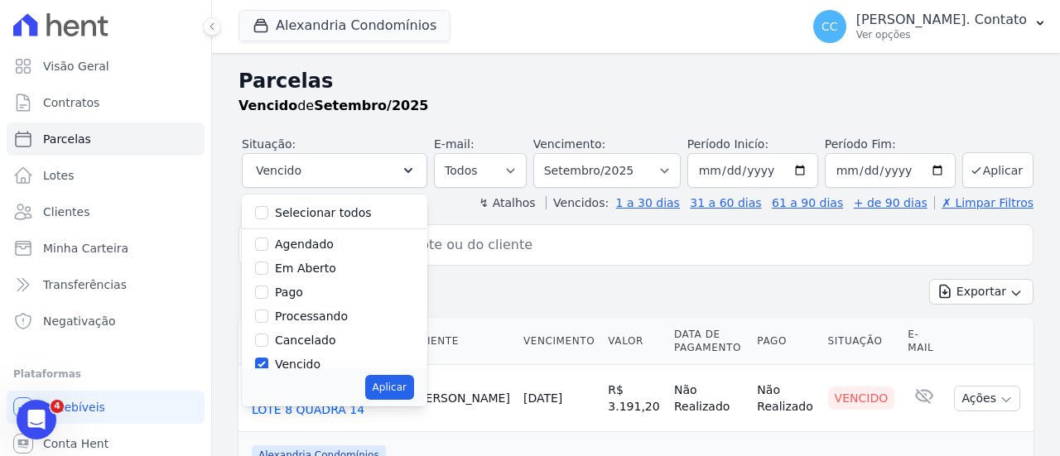
click at [311, 345] on label "Cancelado" at bounding box center [305, 340] width 60 height 13
click at [268, 345] on input "Cancelado" at bounding box center [261, 340] width 13 height 13
checkbox input "true"
click at [268, 360] on input "Vencido" at bounding box center [261, 364] width 13 height 13
checkbox input "false"
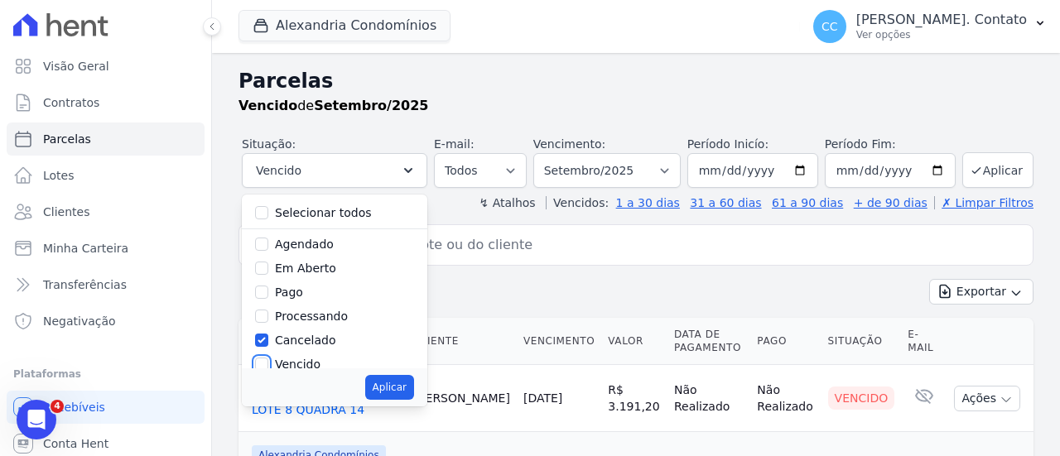
scroll to position [83, 0]
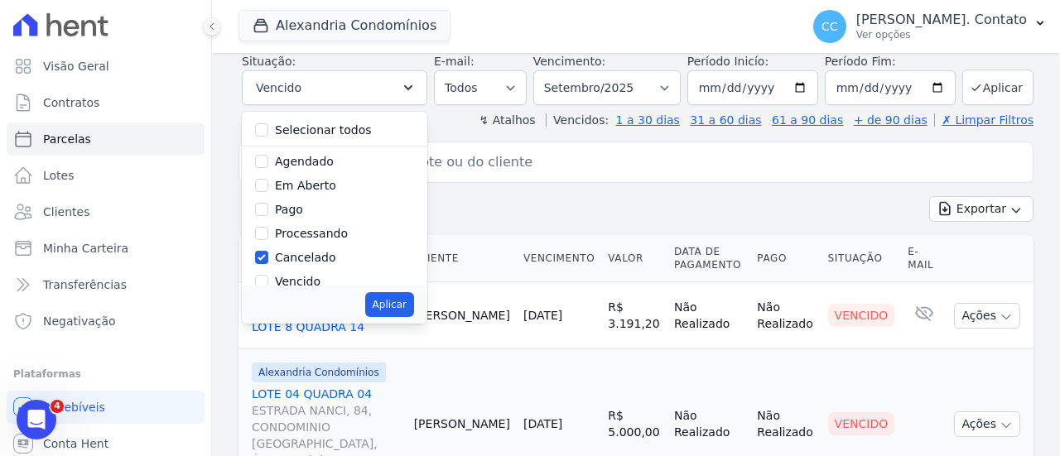
click at [911, 60] on label "Período Fim:" at bounding box center [890, 61] width 131 height 17
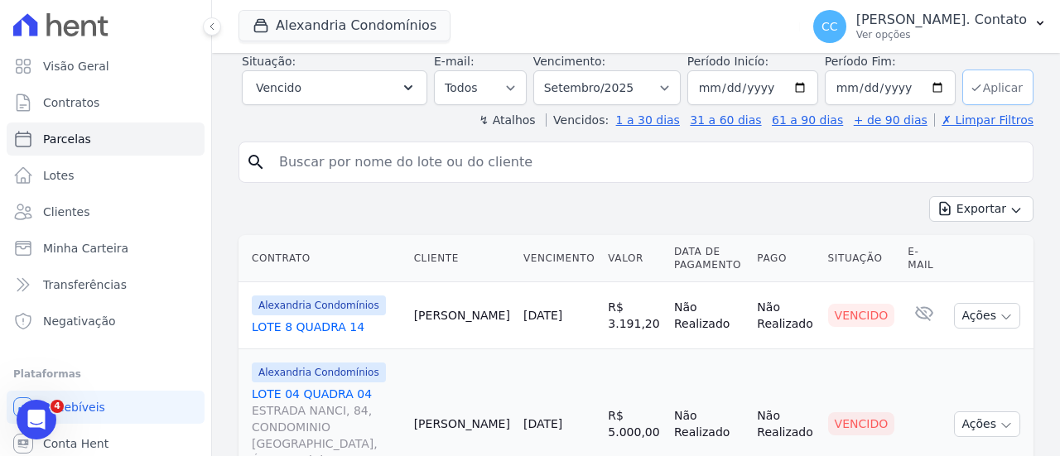
click at [987, 91] on button "Aplicar" at bounding box center [997, 88] width 71 height 36
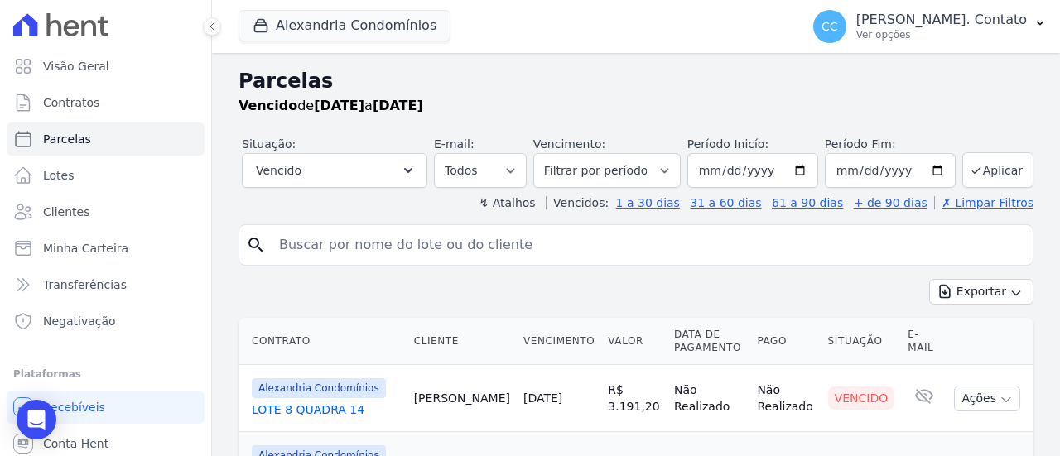
select select
click at [413, 172] on icon "button" at bounding box center [408, 170] width 17 height 17
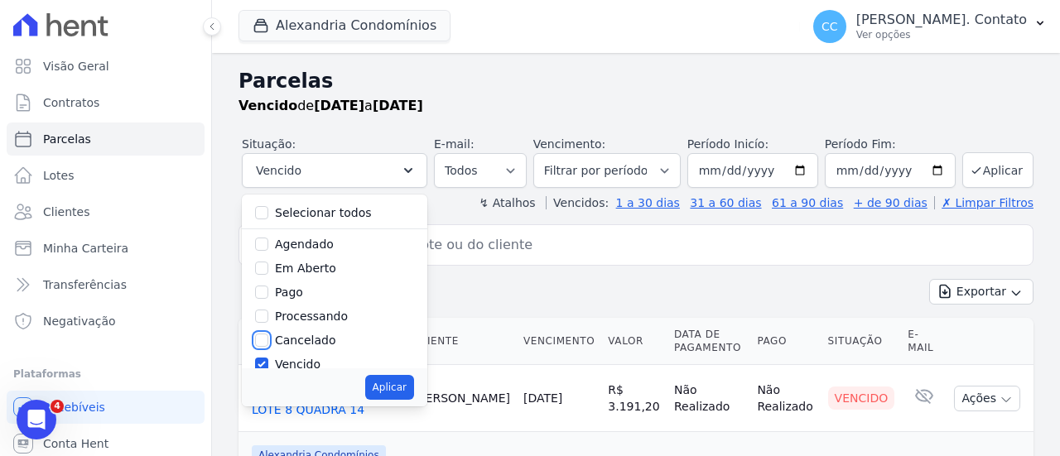
click at [268, 339] on input "Cancelado" at bounding box center [261, 340] width 13 height 13
checkbox input "true"
click at [268, 362] on input "Vencido" at bounding box center [261, 364] width 13 height 13
checkbox input "false"
click at [412, 388] on button "Aplicar" at bounding box center [389, 387] width 49 height 25
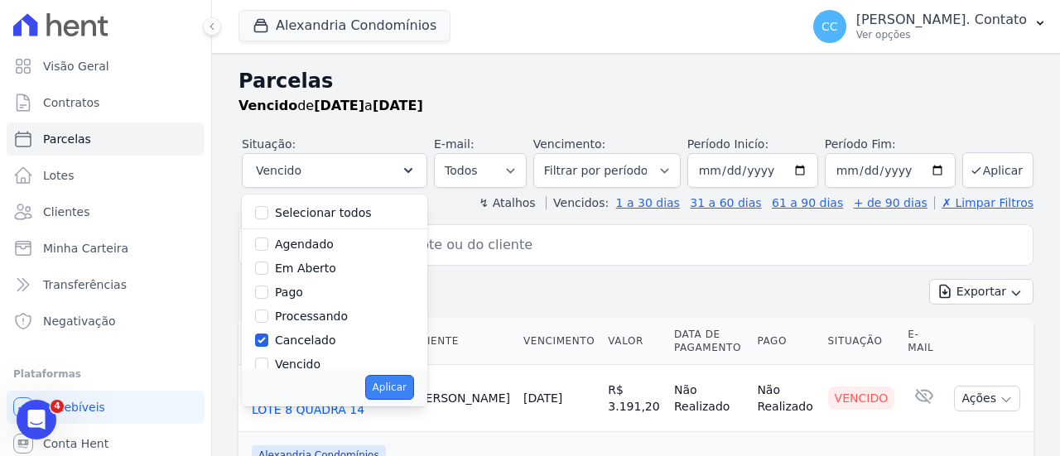
select select "cancelled"
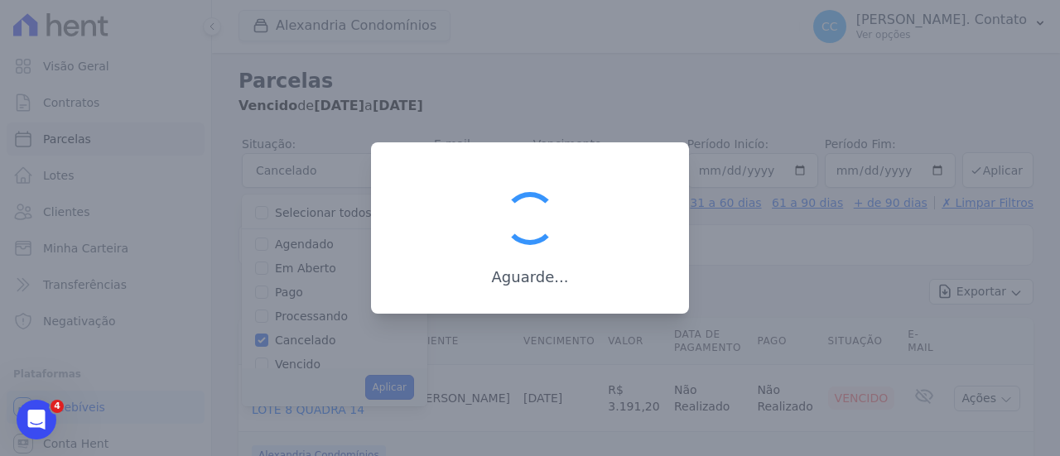
scroll to position [12, 0]
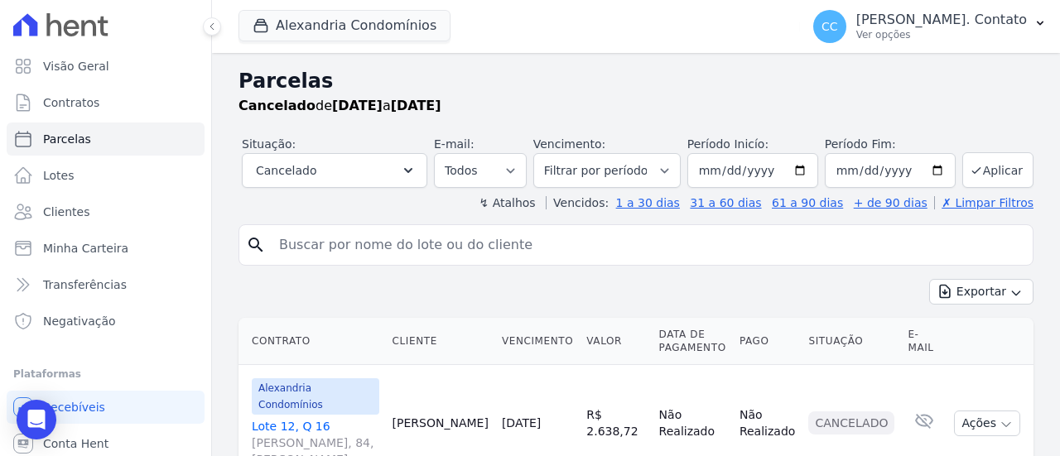
select select
click at [394, 170] on button "Cancelado" at bounding box center [334, 170] width 185 height 35
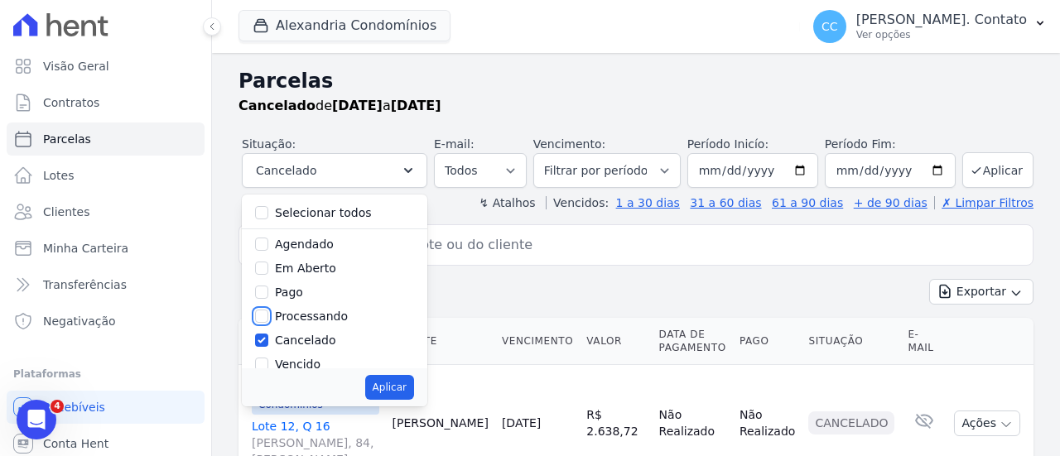
click at [268, 315] on input "Processando" at bounding box center [261, 316] width 13 height 13
checkbox input "true"
click at [268, 339] on input "Cancelado" at bounding box center [261, 340] width 13 height 13
checkbox input "false"
click at [992, 175] on button "Aplicar" at bounding box center [997, 170] width 71 height 36
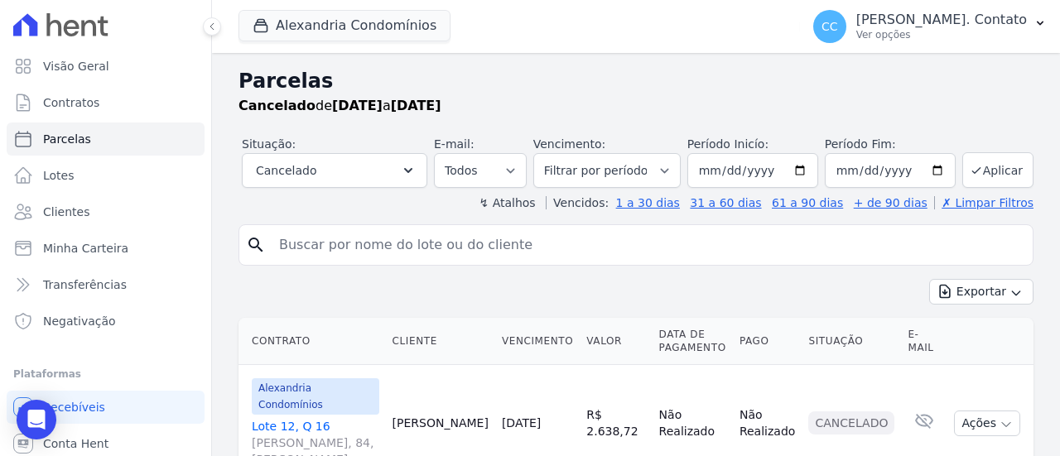
select select
click at [348, 166] on button "Cancelado" at bounding box center [334, 170] width 185 height 35
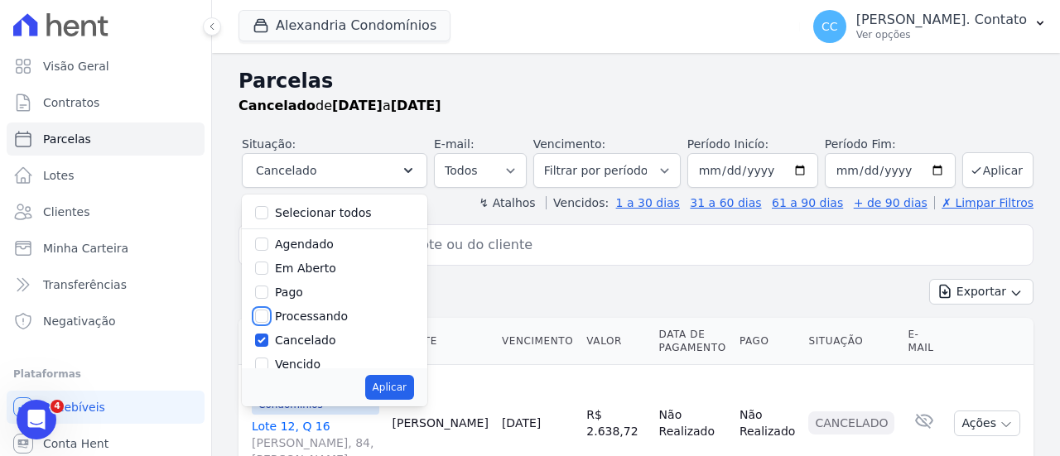
drag, startPoint x: 278, startPoint y: 315, endPoint x: 274, endPoint y: 323, distance: 8.5
click at [268, 315] on input "Processando" at bounding box center [261, 316] width 13 height 13
checkbox input "true"
click at [268, 339] on input "Cancelado" at bounding box center [261, 340] width 13 height 13
checkbox input "false"
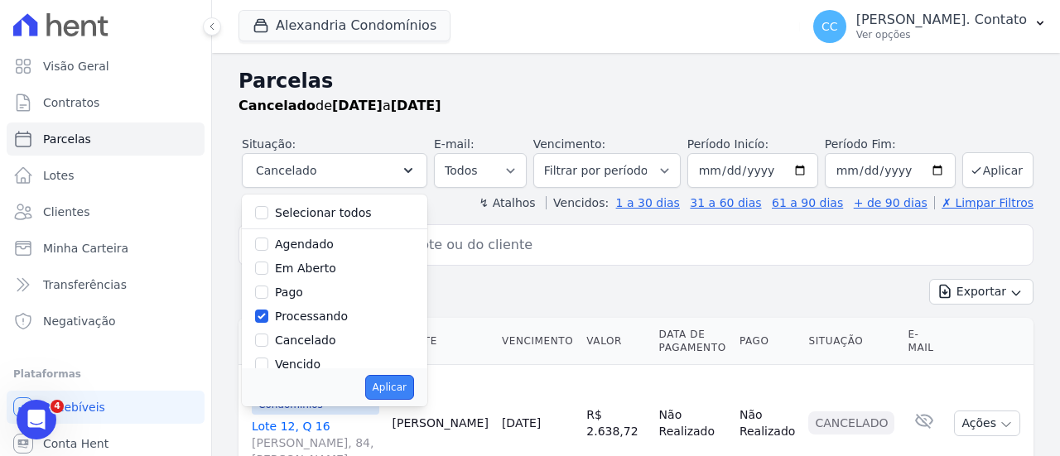
click at [402, 386] on button "Aplicar" at bounding box center [389, 387] width 49 height 25
select select "processing"
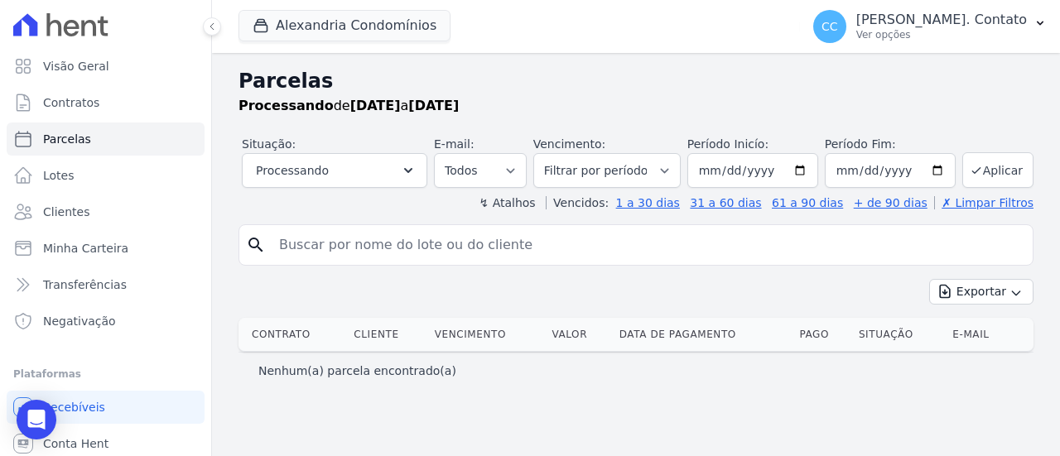
select select
click at [417, 166] on icon "button" at bounding box center [408, 170] width 17 height 17
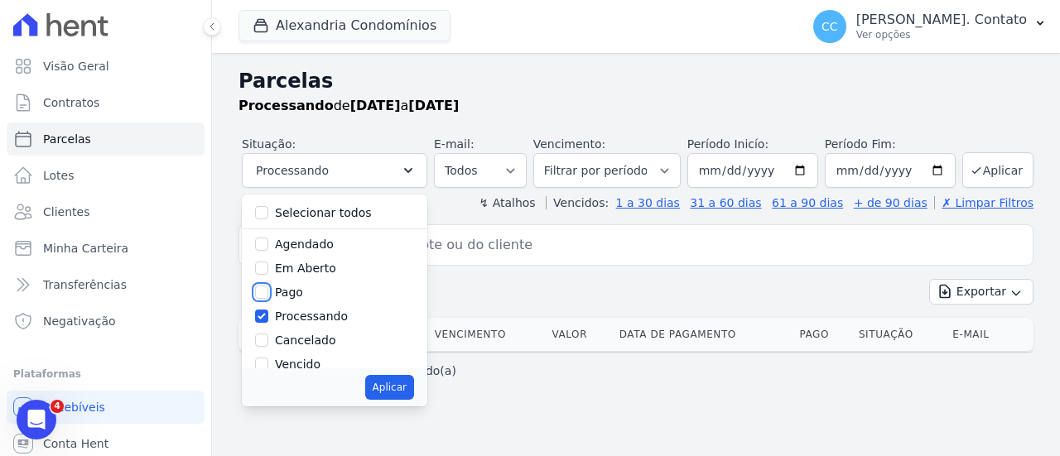
click at [268, 288] on input "Pago" at bounding box center [261, 292] width 13 height 13
checkbox input "true"
click at [268, 315] on input "Processando" at bounding box center [261, 316] width 13 height 13
checkbox input "false"
click at [414, 385] on button "Aplicar" at bounding box center [389, 387] width 49 height 25
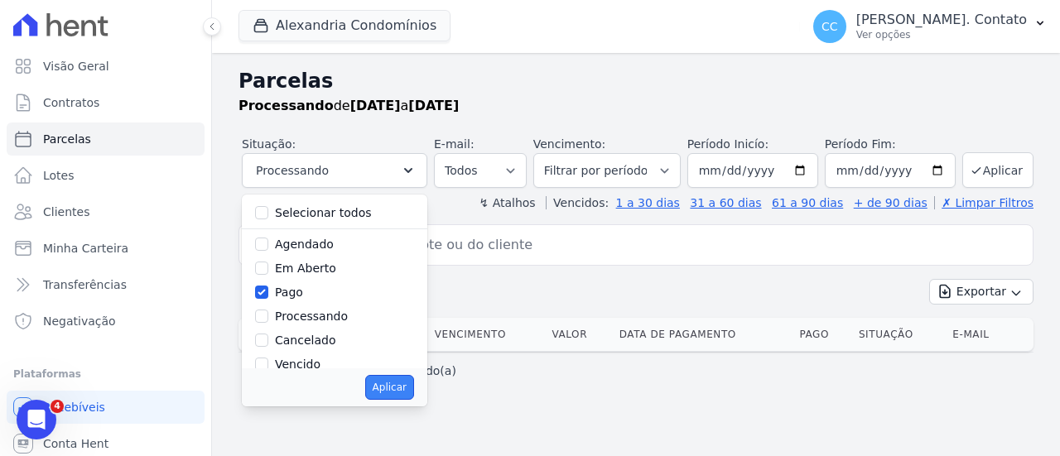
select select "paid"
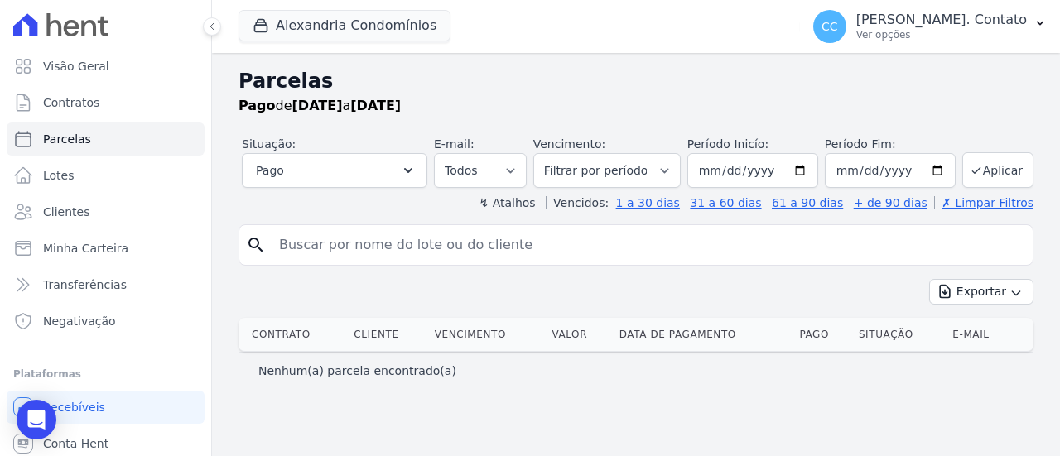
select select
click at [402, 170] on button "Pago" at bounding box center [334, 170] width 185 height 35
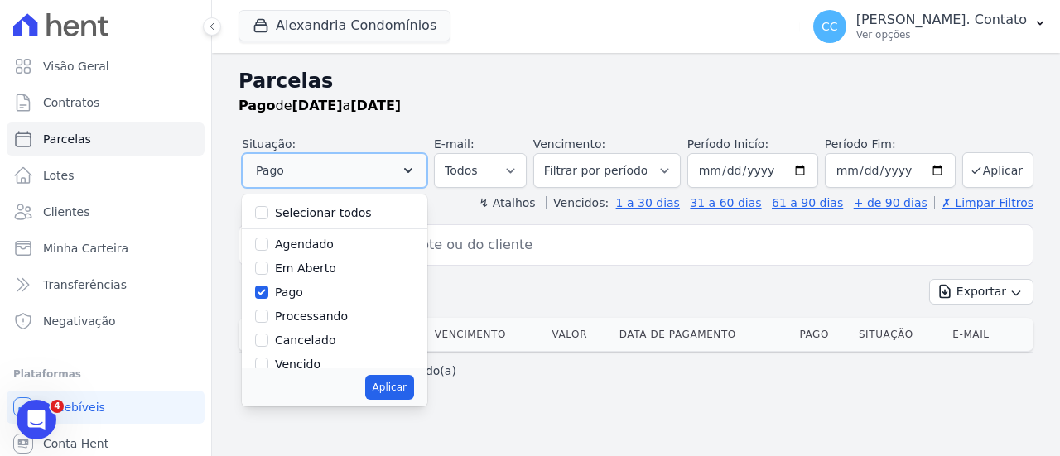
click at [402, 170] on button "Pago" at bounding box center [334, 170] width 185 height 35
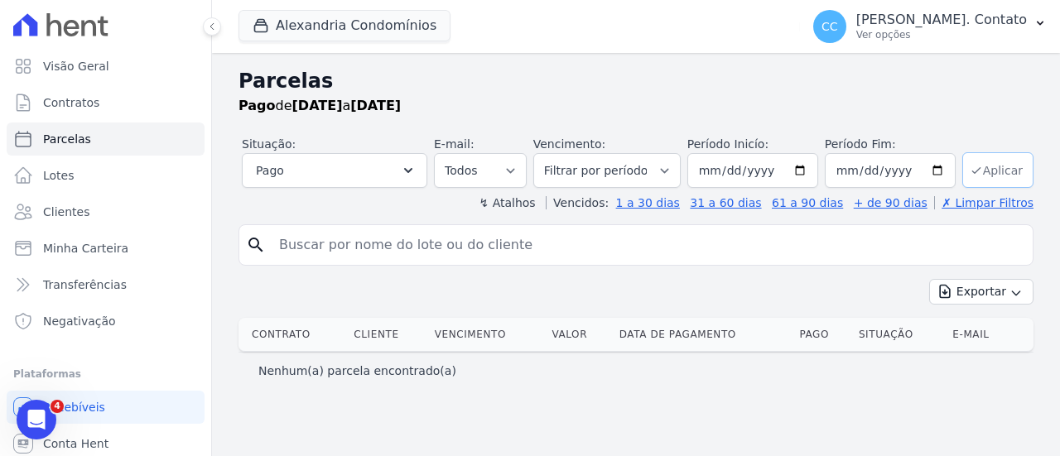
click at [1014, 171] on button "Aplicar" at bounding box center [997, 170] width 71 height 36
select select
click at [417, 168] on icon "button" at bounding box center [408, 170] width 17 height 17
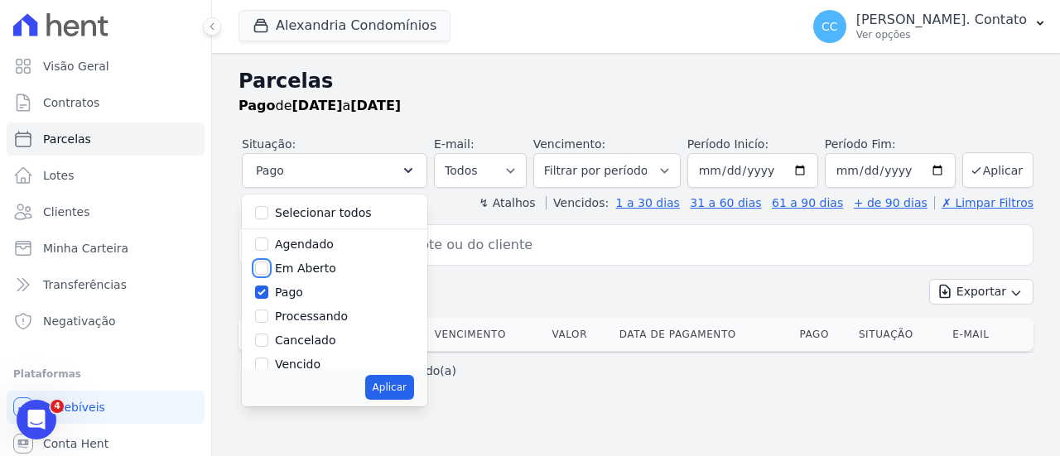
click at [268, 267] on input "Em Aberto" at bounding box center [261, 268] width 13 height 13
checkbox input "true"
click at [268, 294] on input "Pago" at bounding box center [261, 292] width 13 height 13
checkbox input "false"
click at [414, 387] on button "Aplicar" at bounding box center [389, 387] width 49 height 25
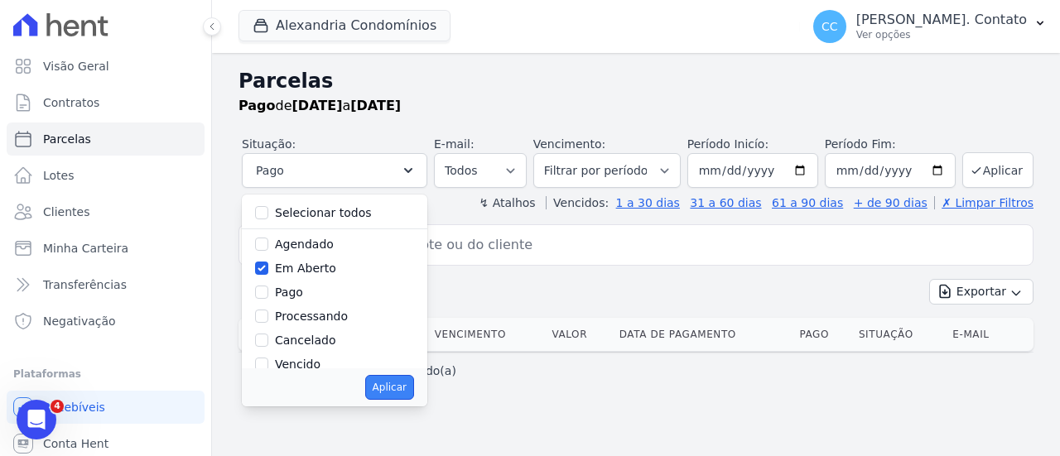
select select "pending"
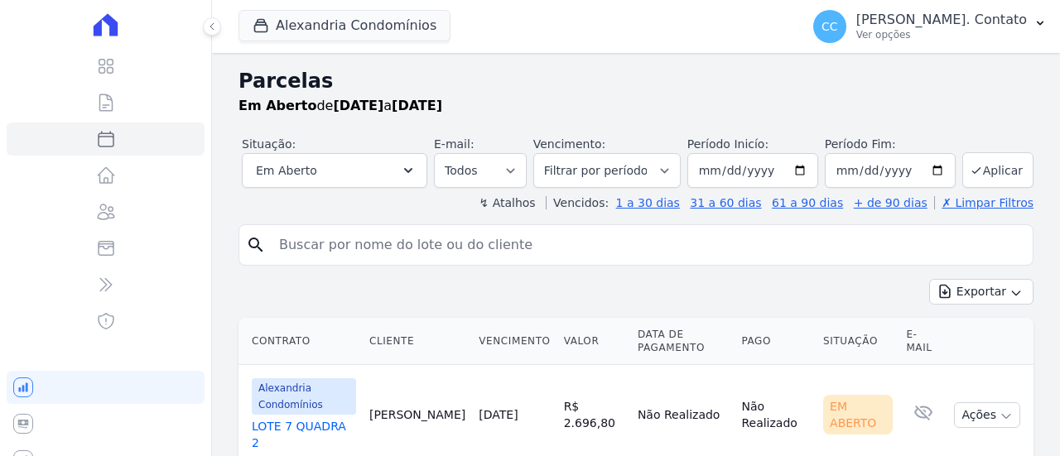
select select
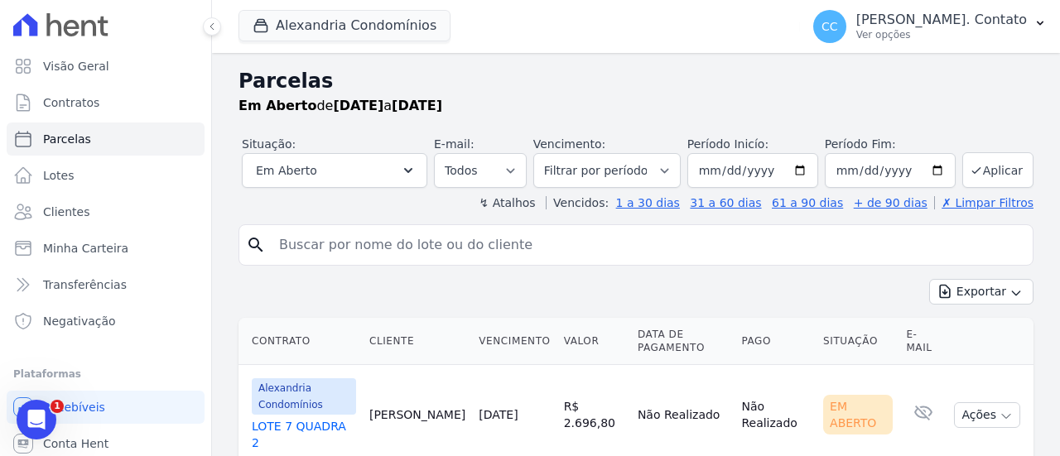
scroll to position [40, 0]
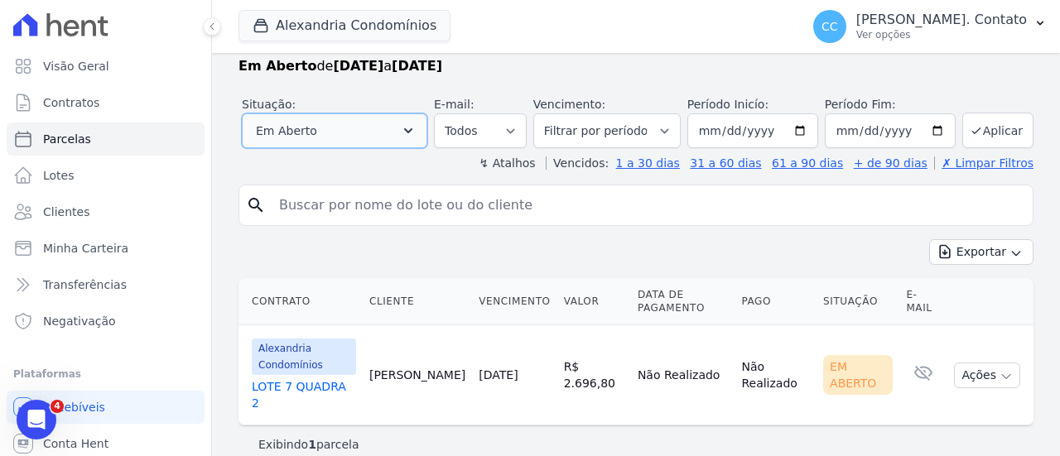
click at [393, 125] on button "Em Aberto" at bounding box center [334, 130] width 185 height 35
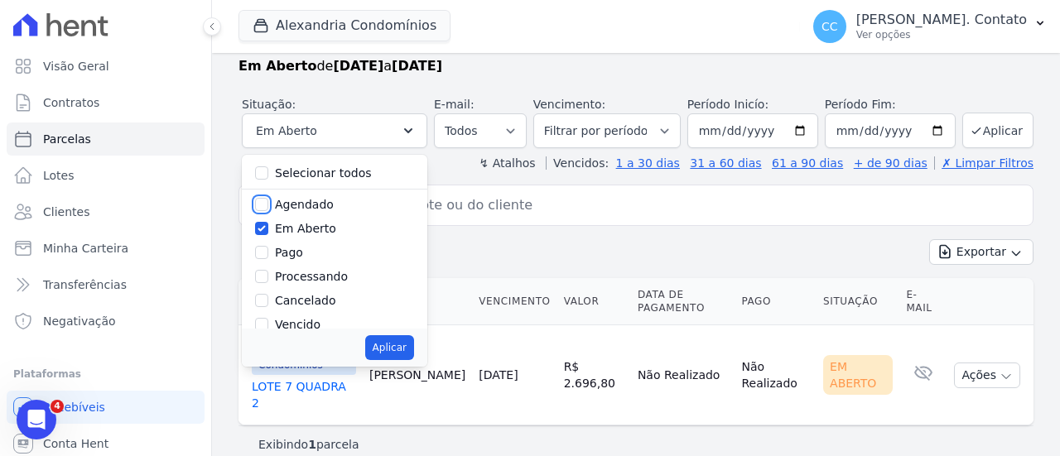
click at [268, 201] on input "Agendado" at bounding box center [261, 204] width 13 height 13
checkbox input "true"
click at [268, 226] on input "Em Aberto" at bounding box center [261, 228] width 13 height 13
checkbox input "false"
click at [404, 349] on button "Aplicar" at bounding box center [389, 347] width 49 height 25
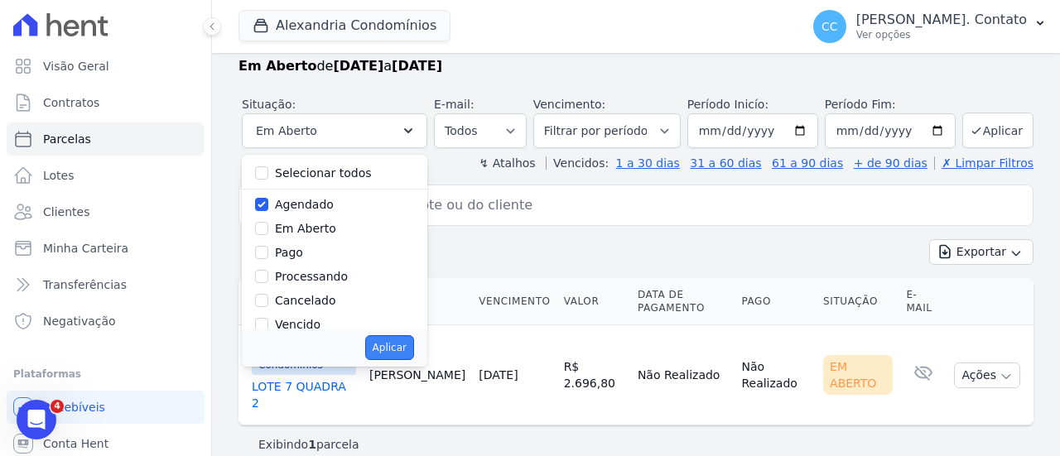
select select "scheduled"
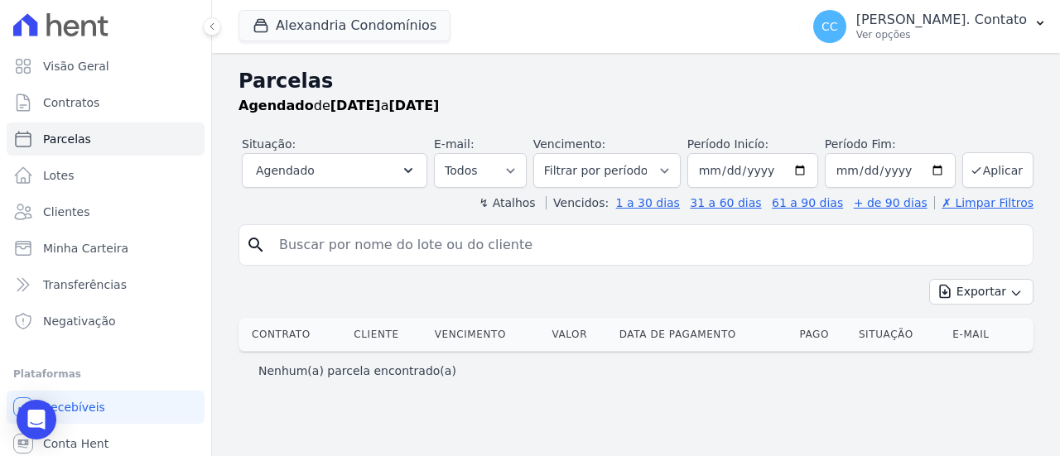
select select
click at [417, 173] on icon "button" at bounding box center [408, 170] width 17 height 17
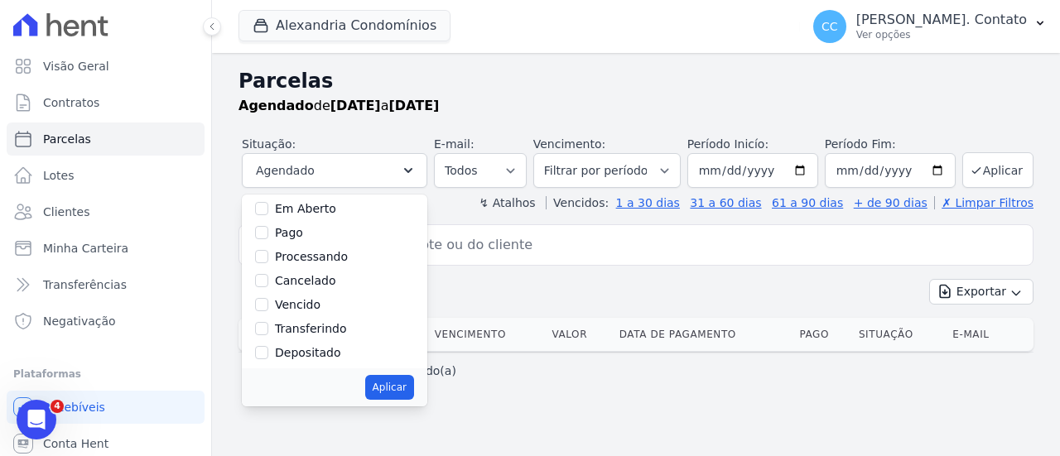
scroll to position [83, 0]
click at [268, 283] on input "Vencido" at bounding box center [261, 281] width 13 height 13
checkbox input "true"
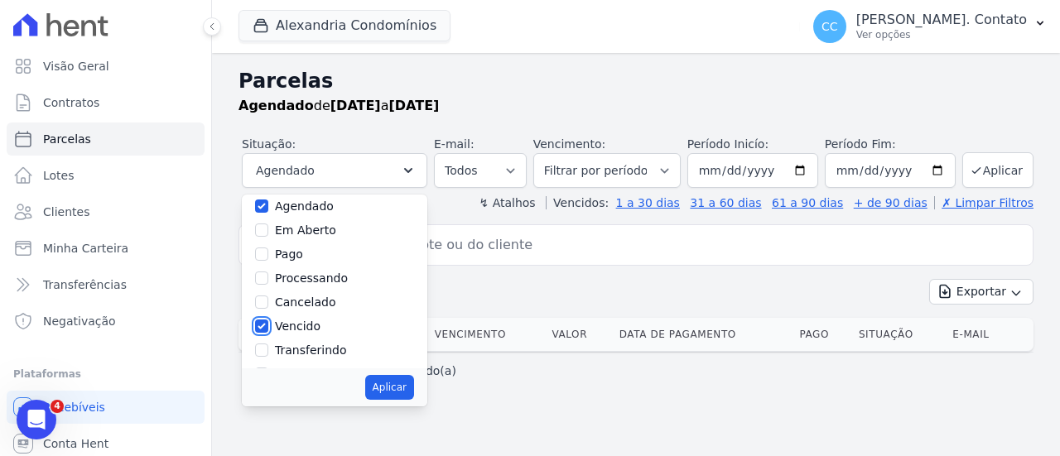
scroll to position [0, 0]
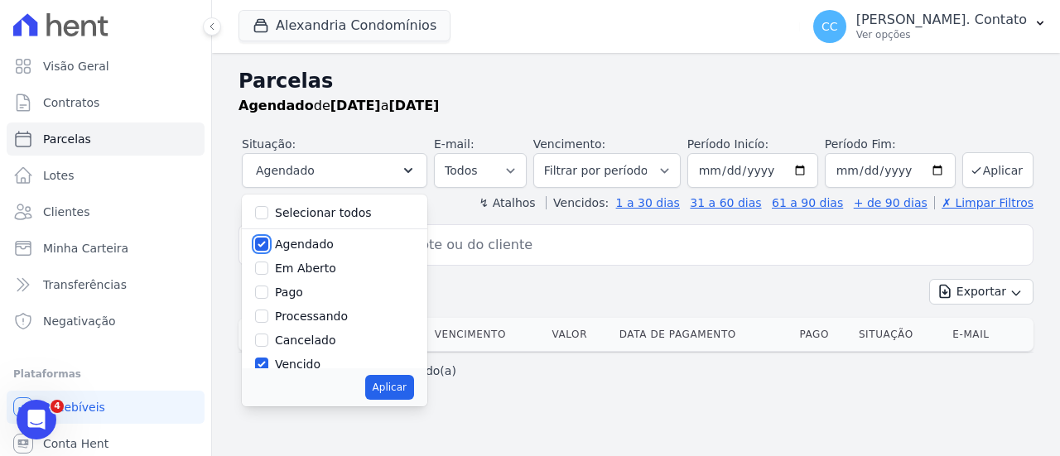
click at [268, 247] on input "Agendado" at bounding box center [261, 244] width 13 height 13
checkbox input "false"
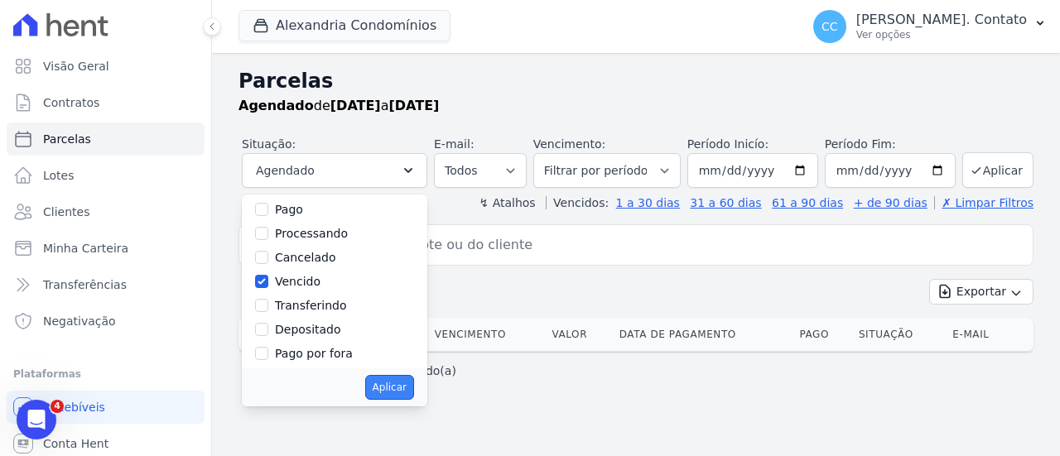
click at [409, 383] on button "Aplicar" at bounding box center [389, 387] width 49 height 25
select select "overdue"
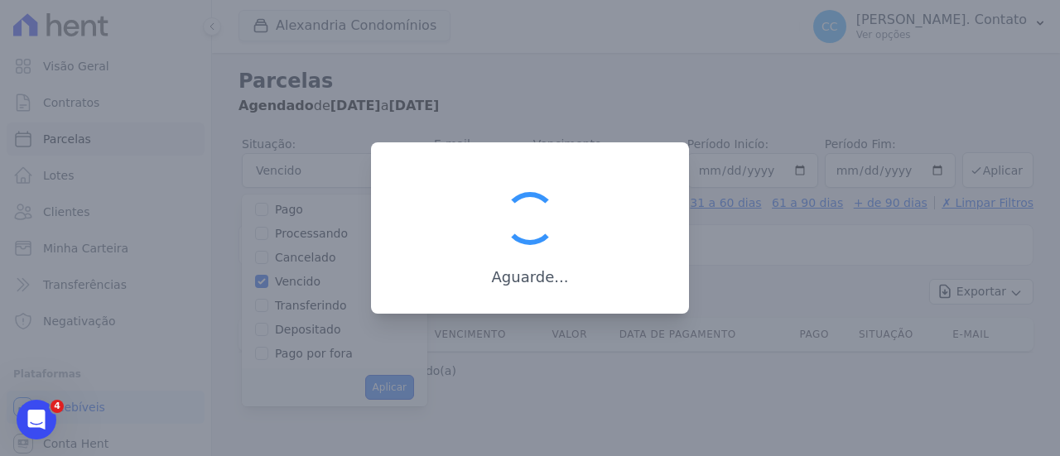
scroll to position [30, 0]
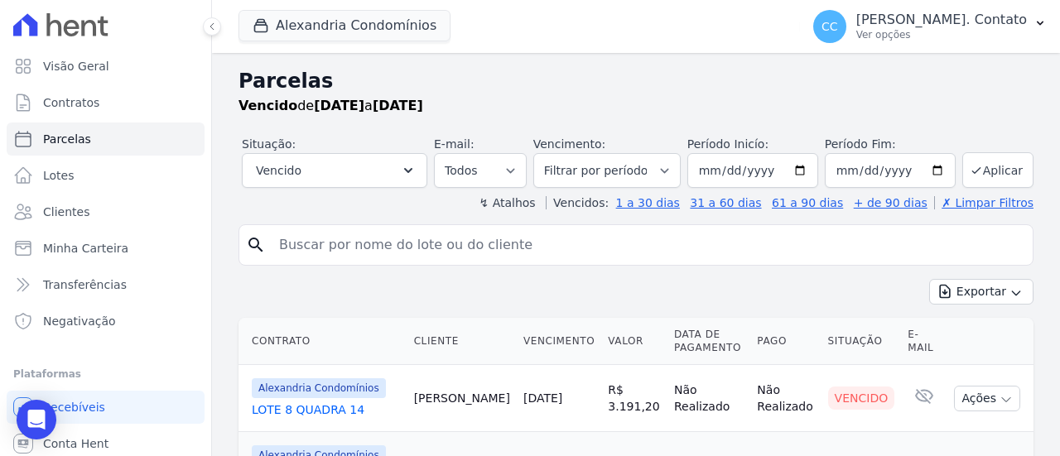
select select
click at [417, 175] on icon "button" at bounding box center [408, 170] width 17 height 17
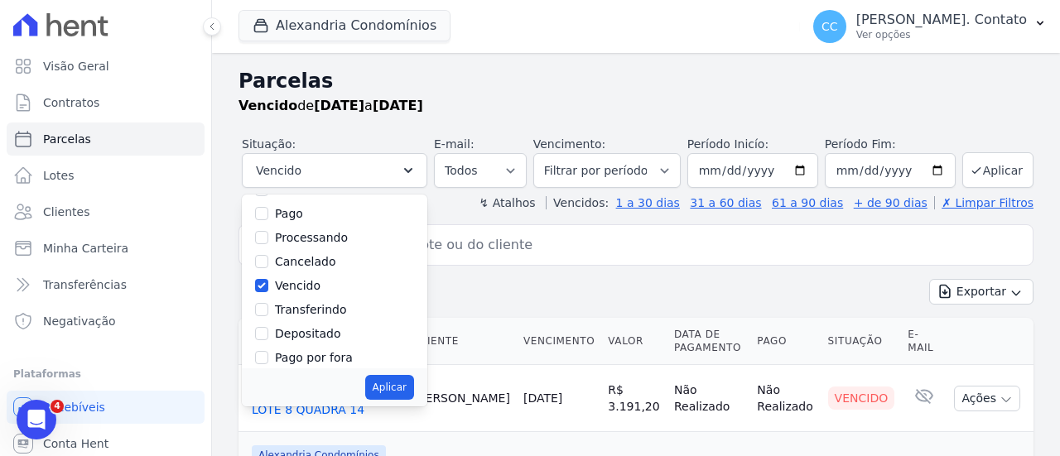
scroll to position [82, 0]
click at [268, 307] on input "Transferindo" at bounding box center [261, 306] width 13 height 13
checkbox input "true"
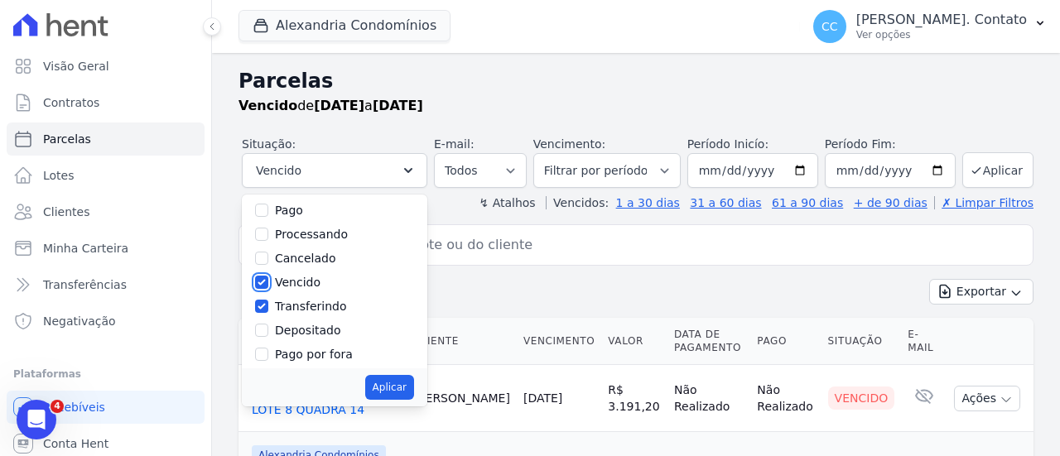
click at [268, 284] on input "Vencido" at bounding box center [261, 282] width 13 height 13
checkbox input "false"
click at [411, 388] on button "Aplicar" at bounding box center [389, 387] width 49 height 25
select select "transferring"
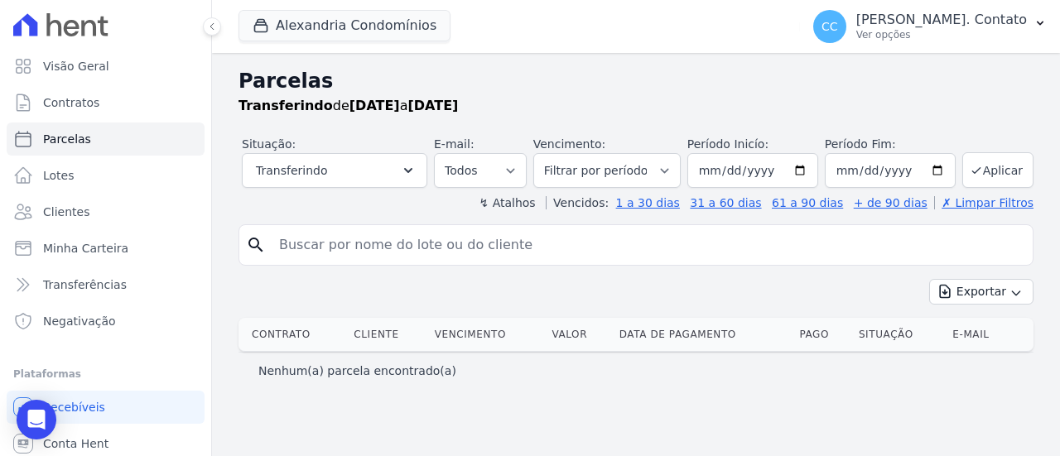
select select
click at [417, 173] on icon "button" at bounding box center [408, 170] width 17 height 17
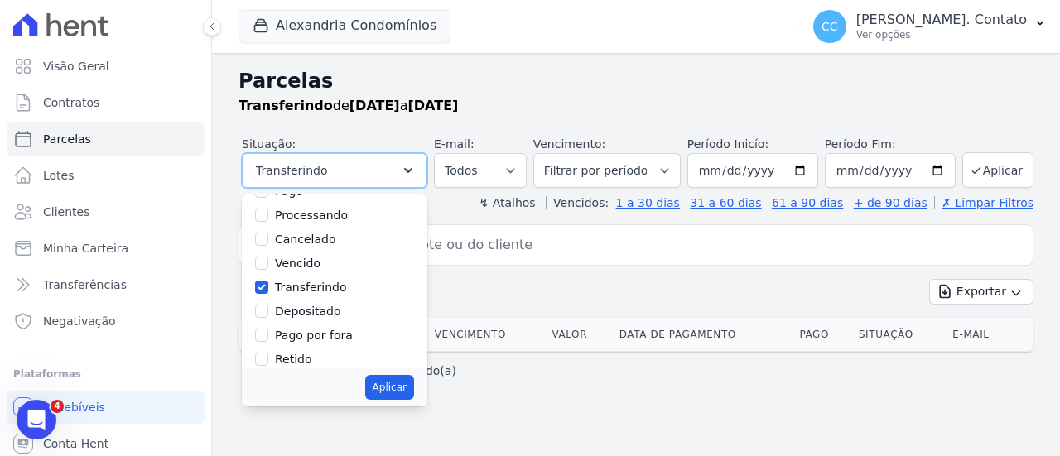
scroll to position [109, 0]
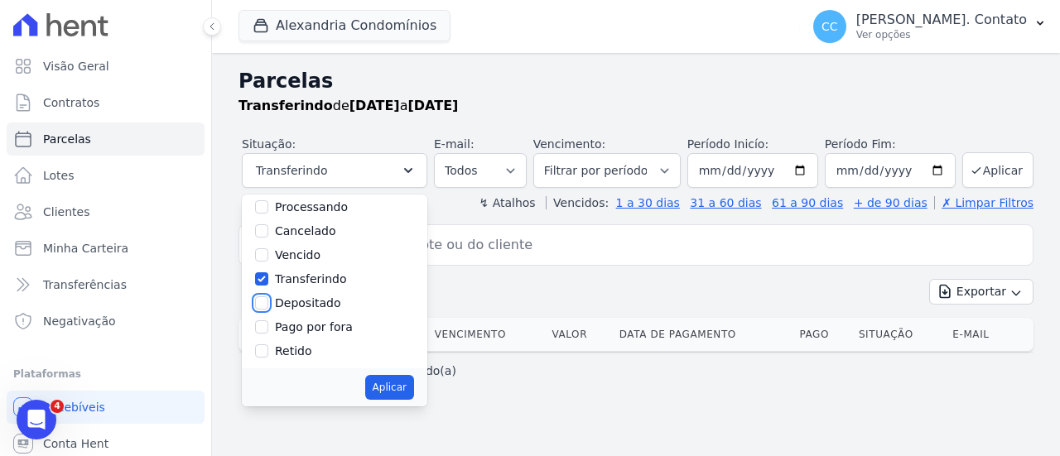
click at [268, 303] on input "Depositado" at bounding box center [261, 302] width 13 height 13
checkbox input "true"
click at [268, 279] on input "Transferindo" at bounding box center [261, 278] width 13 height 13
checkbox input "false"
click at [414, 382] on button "Aplicar" at bounding box center [389, 387] width 49 height 25
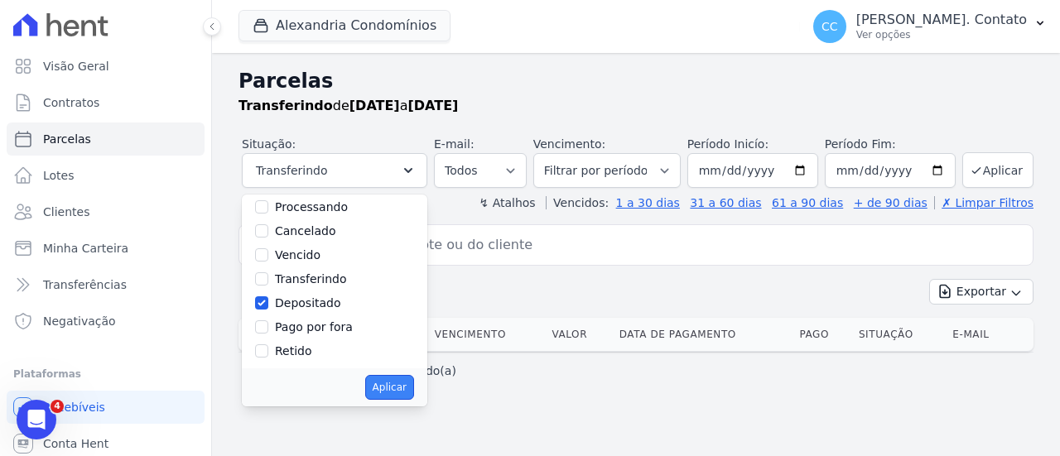
select select "deposited"
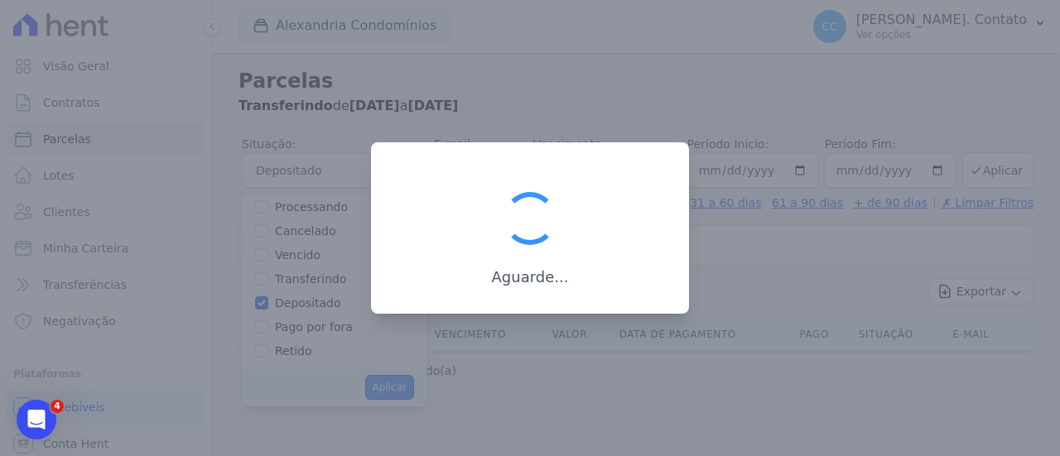
scroll to position [67, 0]
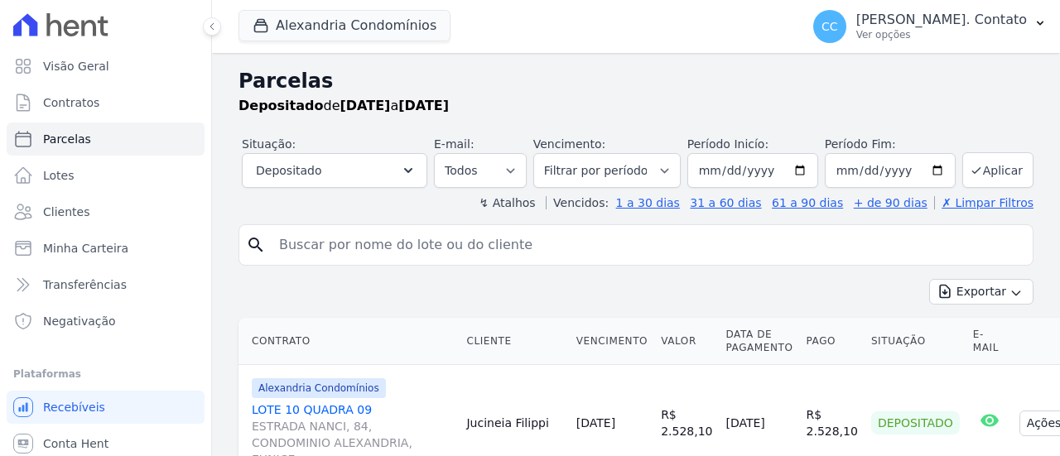
select select
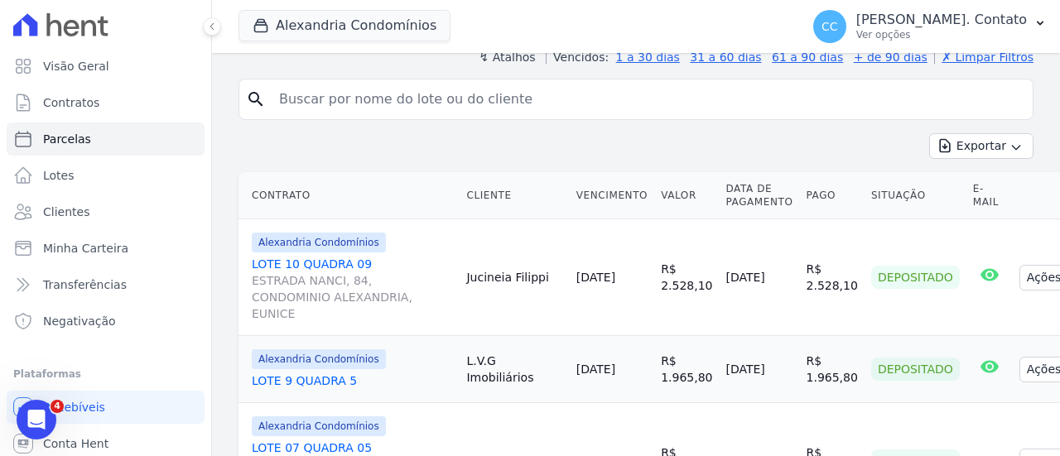
scroll to position [28, 0]
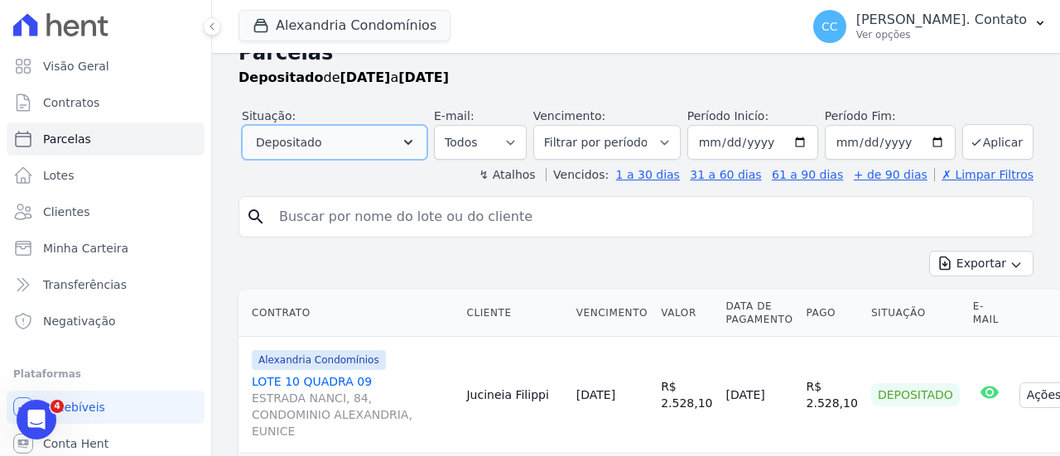
click at [361, 139] on button "Depositado" at bounding box center [334, 142] width 185 height 35
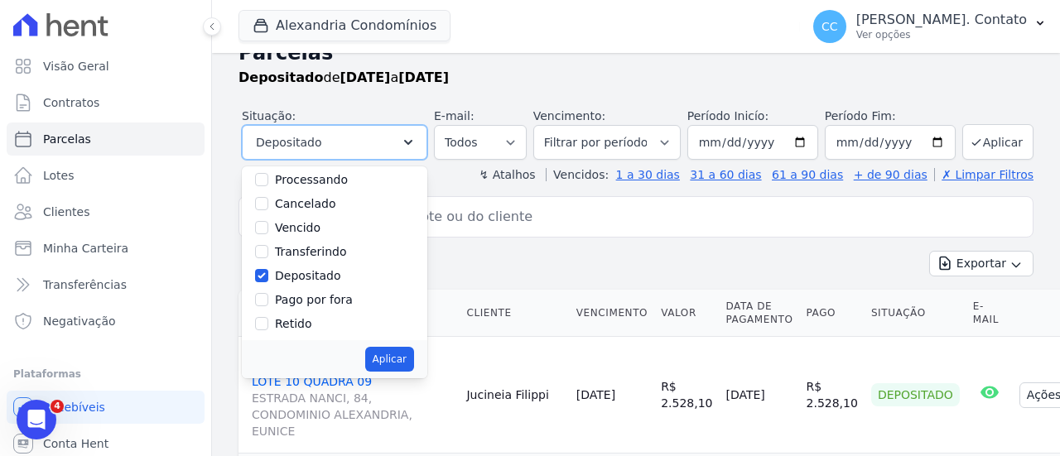
scroll to position [109, 0]
click at [268, 300] on input "Pago por fora" at bounding box center [261, 298] width 13 height 13
checkbox input "true"
click at [268, 280] on div at bounding box center [261, 275] width 13 height 17
click at [268, 276] on input "Depositado" at bounding box center [261, 274] width 13 height 13
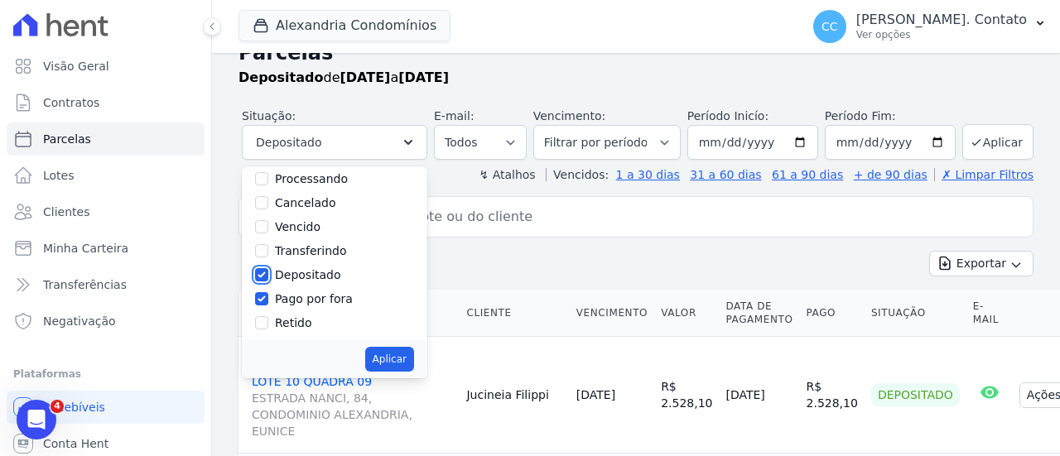
checkbox input "false"
click at [386, 357] on button "Aplicar" at bounding box center [389, 359] width 49 height 25
select select "paid_externally"
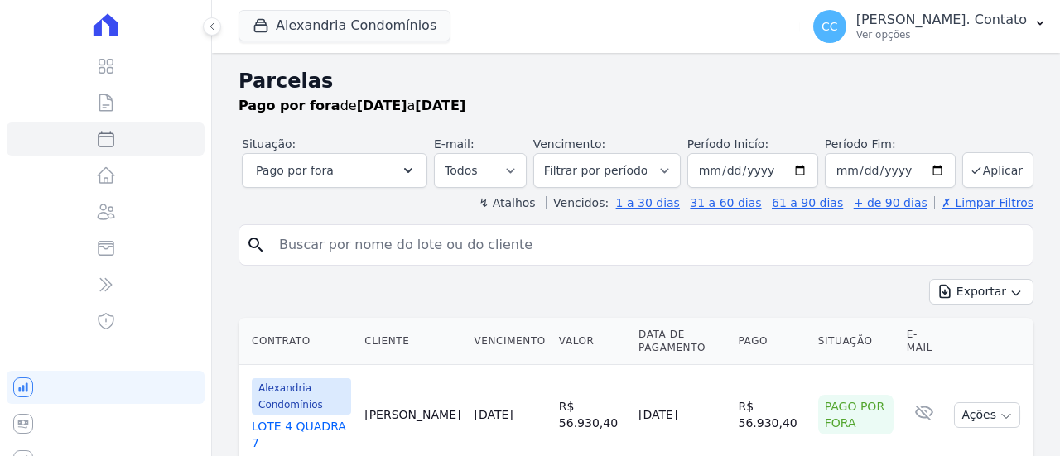
select select
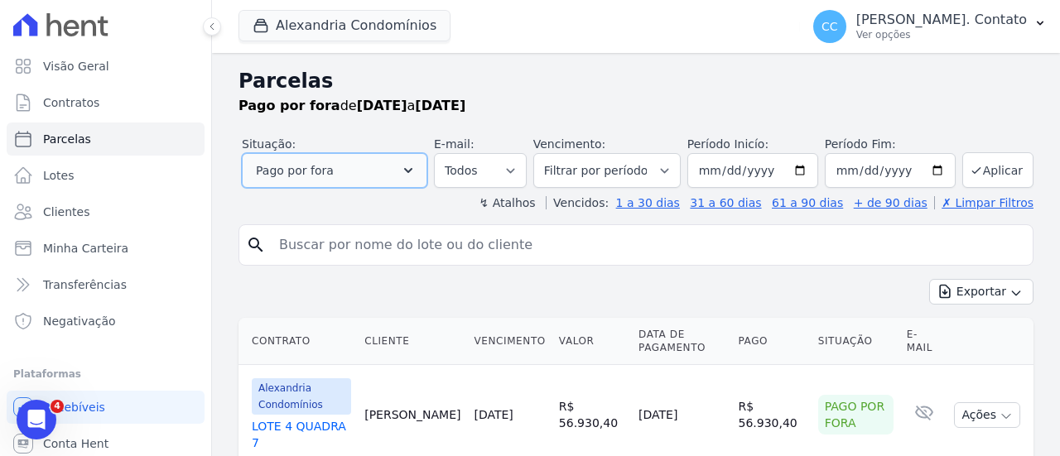
click at [417, 168] on icon "button" at bounding box center [408, 170] width 17 height 17
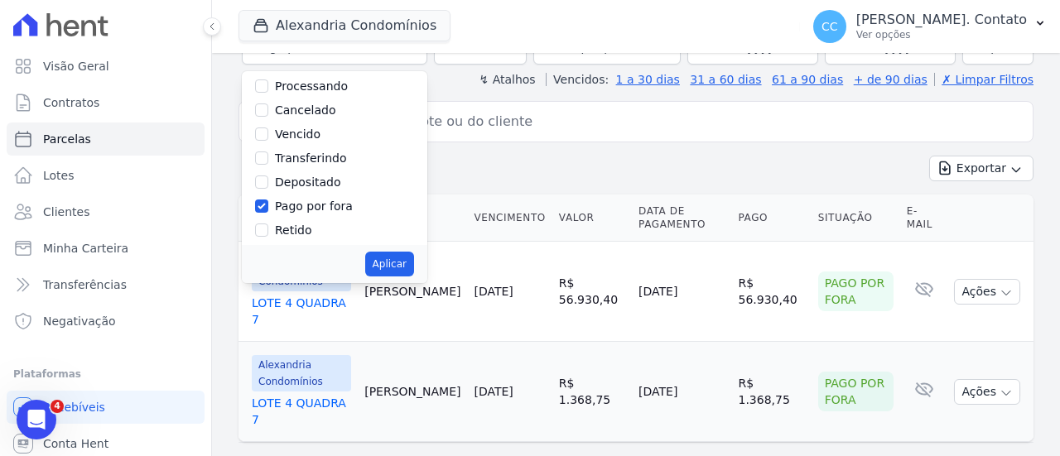
scroll to position [109, 0]
click at [268, 227] on input "Retido" at bounding box center [261, 227] width 13 height 13
checkbox input "true"
click at [268, 201] on input "Pago por fora" at bounding box center [261, 203] width 13 height 13
checkbox input "false"
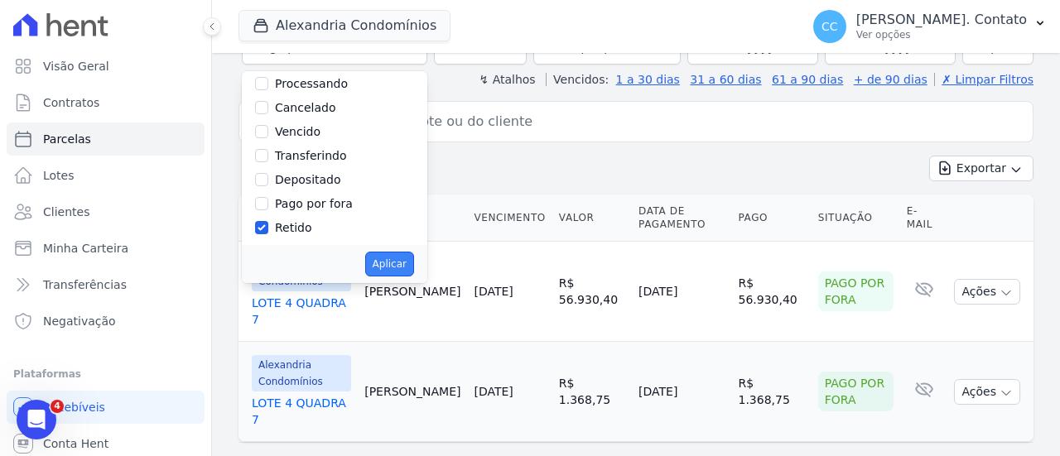
click at [396, 266] on button "Aplicar" at bounding box center [389, 264] width 49 height 25
select select "withheld"
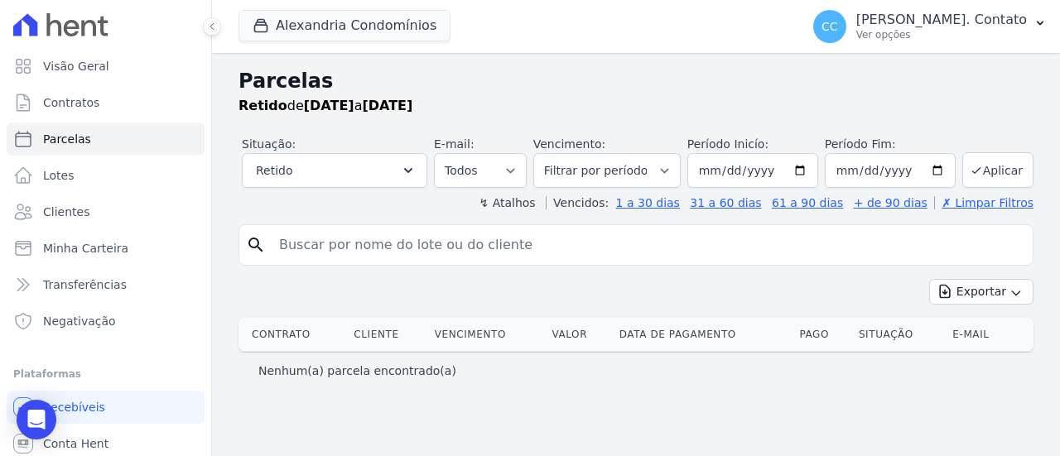
select select
click at [396, 171] on button "Retido" at bounding box center [334, 170] width 185 height 35
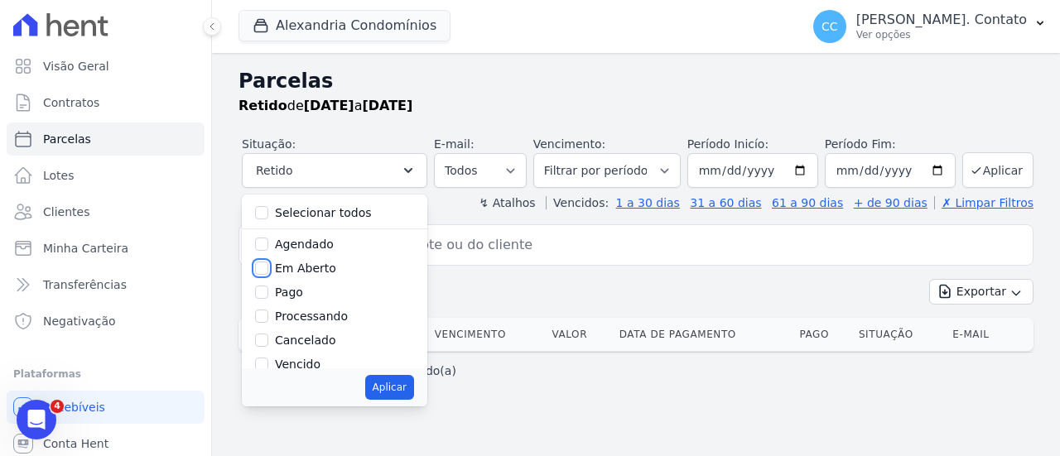
click at [268, 269] on input "Em Aberto" at bounding box center [261, 268] width 13 height 13
checkbox input "true"
click at [411, 388] on button "Aplicar" at bounding box center [389, 387] width 49 height 25
select select "pending"
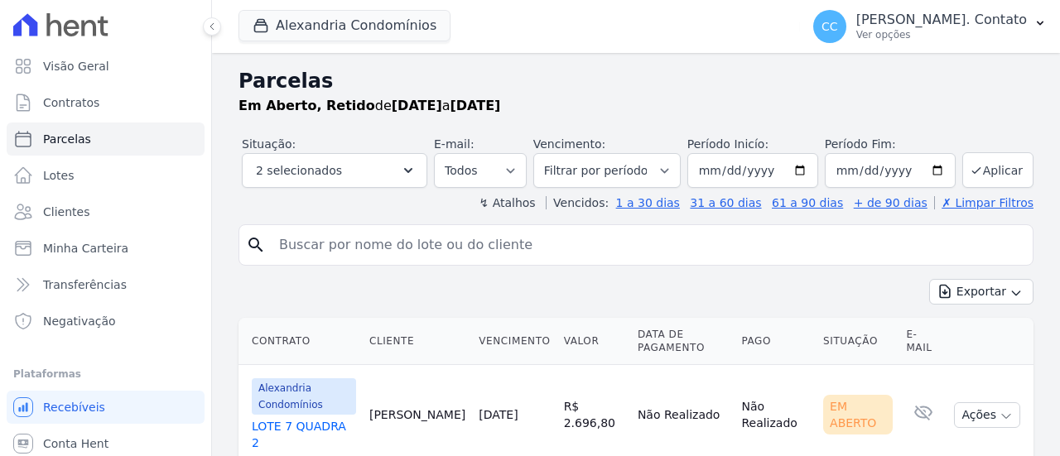
select select
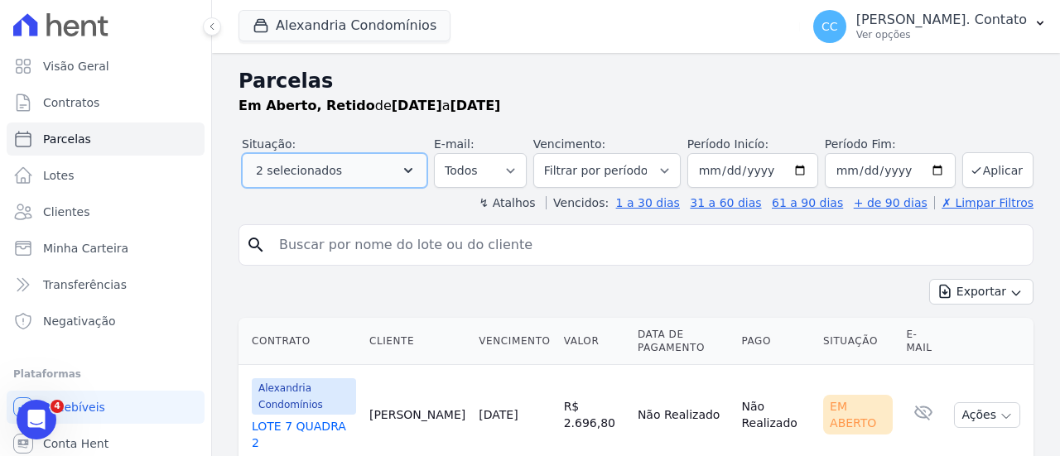
click at [388, 156] on button "2 selecionados" at bounding box center [334, 170] width 185 height 35
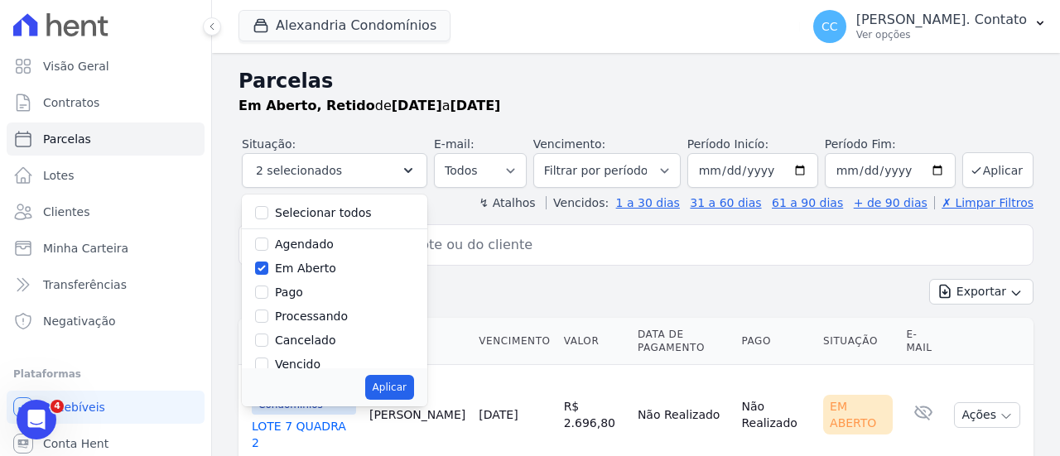
click at [282, 246] on div "Agendado" at bounding box center [334, 245] width 159 height 24
click at [268, 241] on input "Agendado" at bounding box center [261, 244] width 13 height 13
checkbox input "true"
click at [268, 291] on input "Pago" at bounding box center [261, 292] width 13 height 13
checkbox input "true"
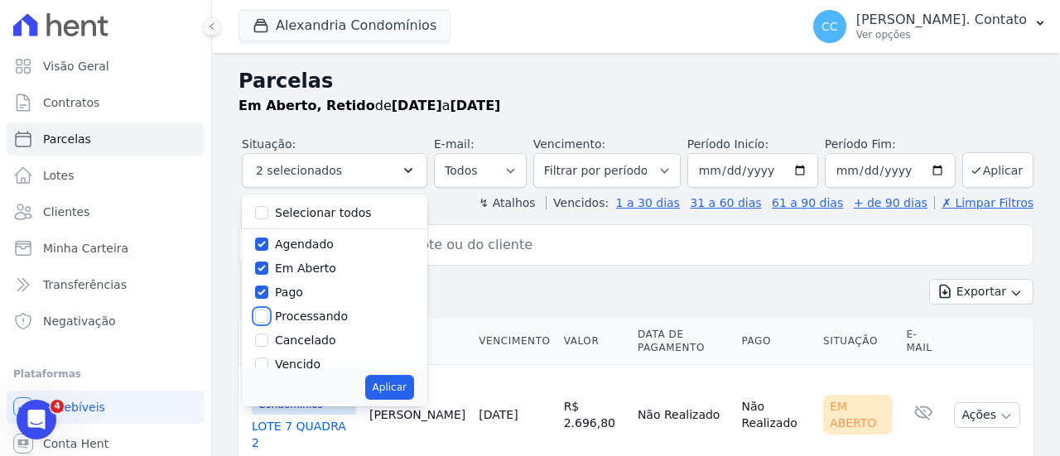
click at [268, 320] on input "Processando" at bounding box center [261, 316] width 13 height 13
checkbox input "true"
click at [268, 337] on input "Cancelado" at bounding box center [261, 340] width 13 height 13
checkbox input "true"
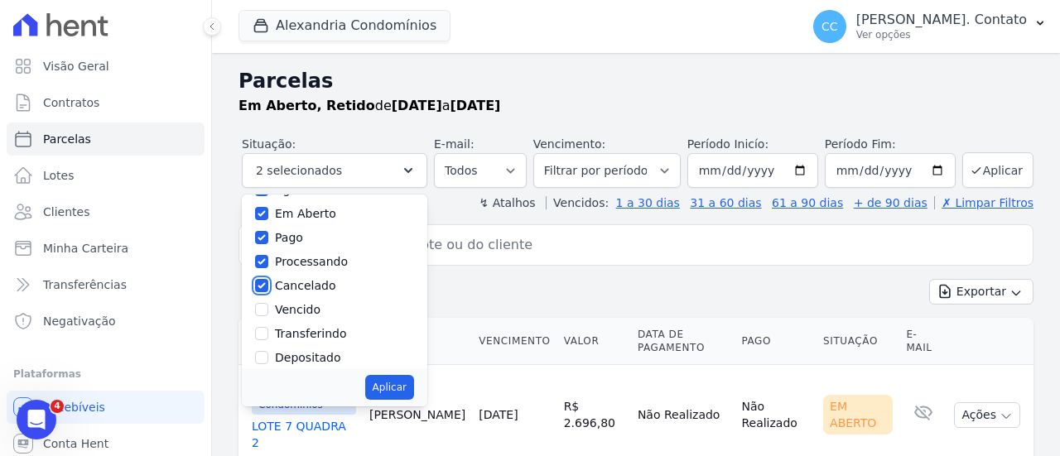
scroll to position [109, 0]
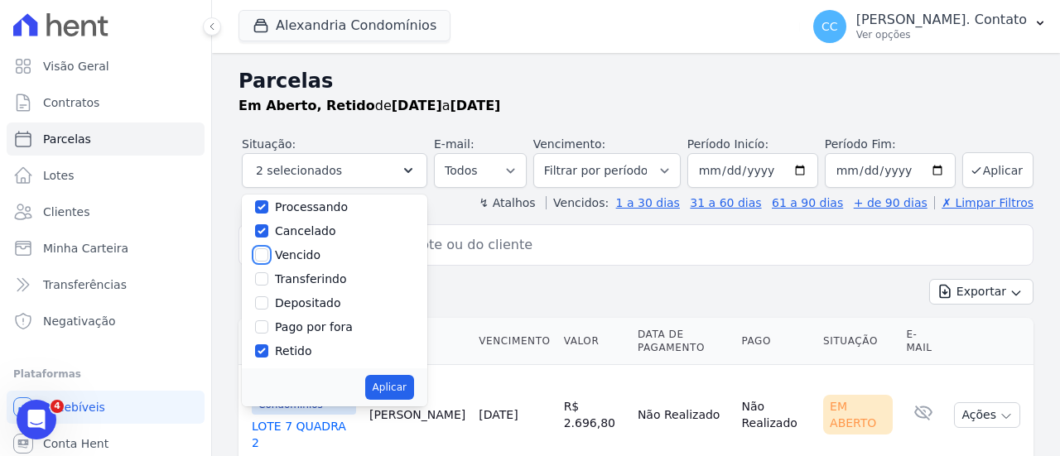
drag, startPoint x: 279, startPoint y: 256, endPoint x: 273, endPoint y: 276, distance: 20.7
click at [268, 259] on input "Vencido" at bounding box center [261, 254] width 13 height 13
checkbox input "true"
click at [268, 276] on input "Transferindo" at bounding box center [261, 278] width 13 height 13
checkbox input "true"
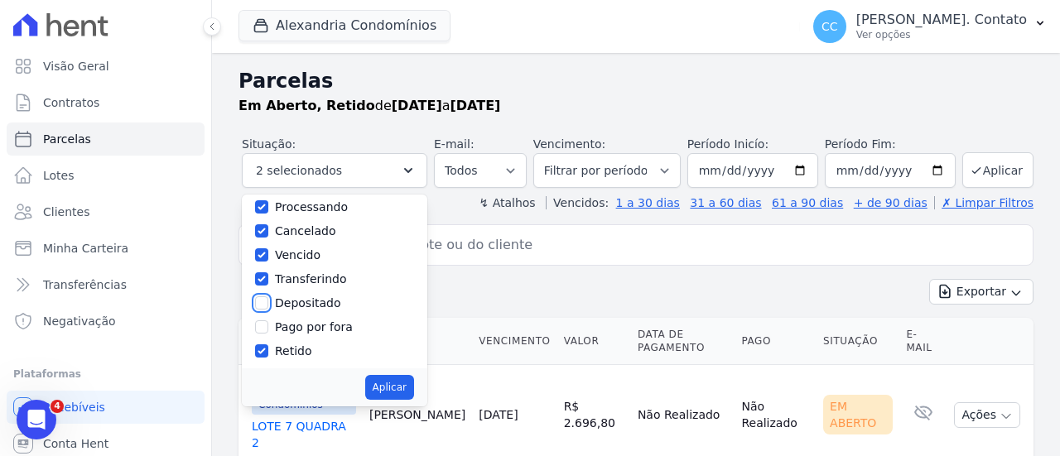
click at [268, 296] on input "Depositado" at bounding box center [261, 302] width 13 height 13
checkbox input "true"
drag, startPoint x: 275, startPoint y: 320, endPoint x: 295, endPoint y: 343, distance: 29.9
click at [268, 320] on input "Pago por fora" at bounding box center [261, 326] width 13 height 13
checkbox input "true"
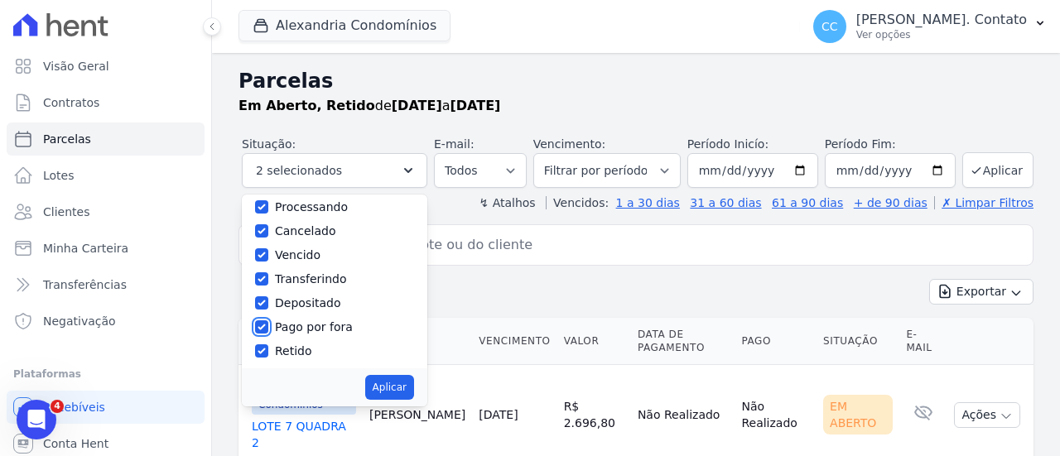
checkbox input "true"
click at [404, 387] on button "Aplicar" at bounding box center [389, 387] width 49 height 25
select select "scheduled"
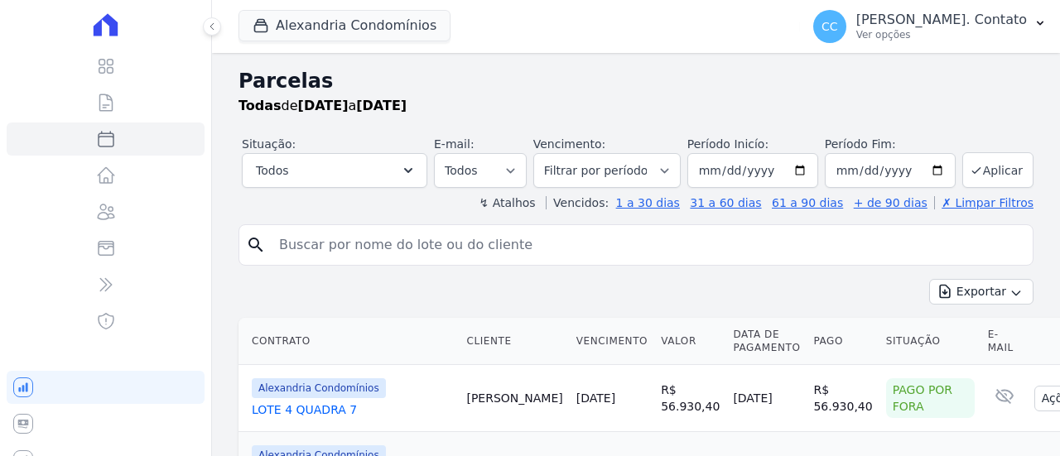
select select
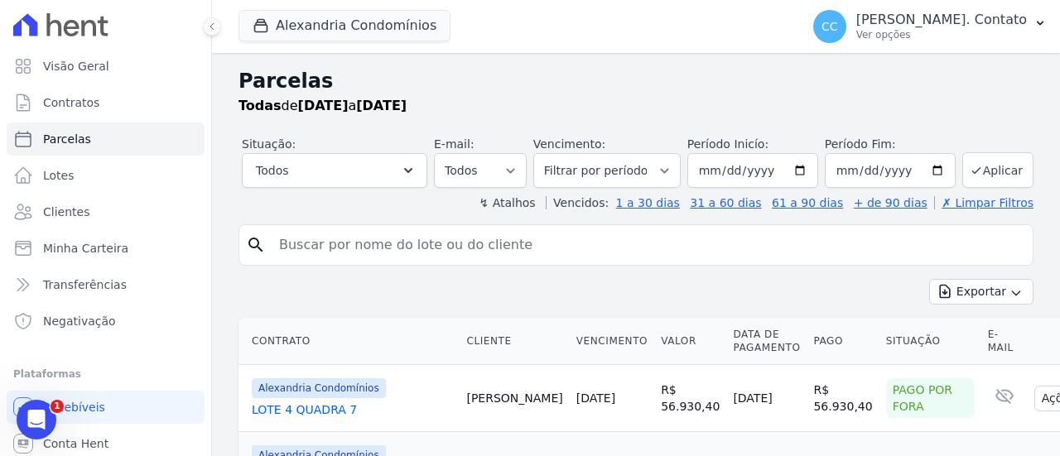
click at [417, 250] on input "search" at bounding box center [647, 245] width 757 height 33
type input "[PERSON_NAME]"
click at [999, 166] on button "Aplicar" at bounding box center [997, 170] width 71 height 36
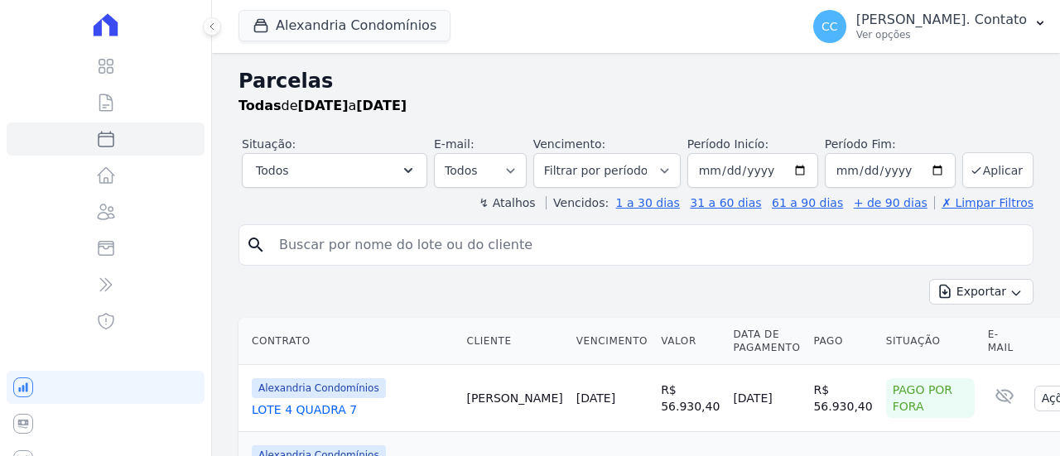
select select
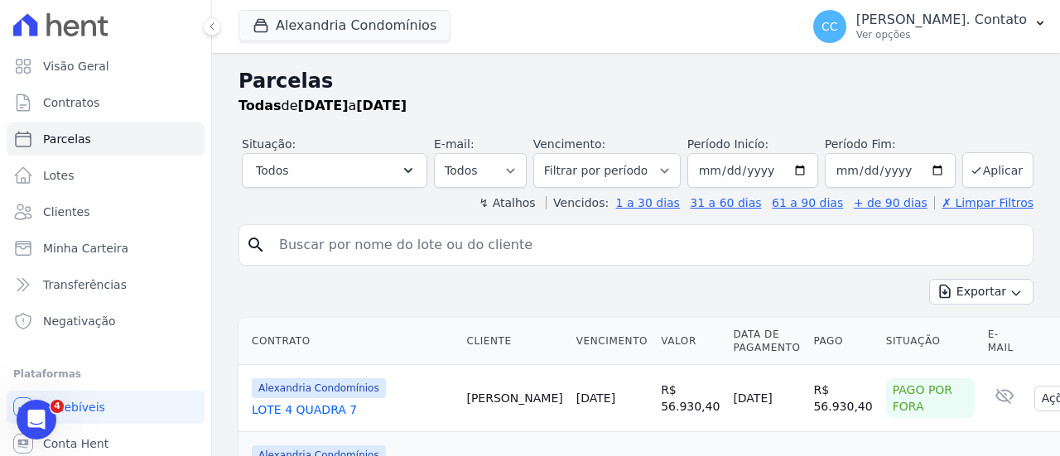
click at [462, 248] on input "search" at bounding box center [647, 245] width 757 height 33
click at [437, 254] on input "[PERSON_NAME]" at bounding box center [647, 245] width 757 height 33
click at [460, 245] on input "[PERSON_NAME]" at bounding box center [647, 245] width 757 height 33
click at [461, 247] on input "[PERSON_NAME]" at bounding box center [647, 245] width 757 height 33
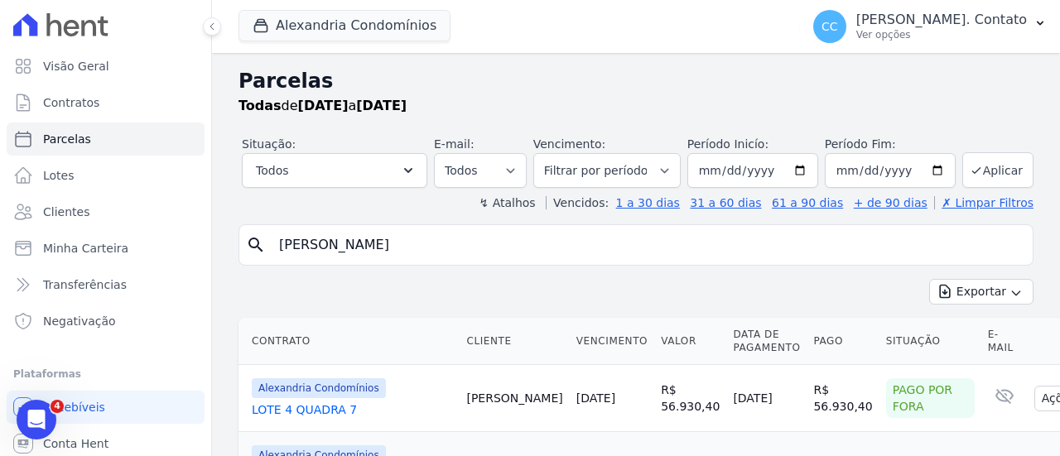
type input "[PERSON_NAME]"
select select
